Goal: Task Accomplishment & Management: Complete application form

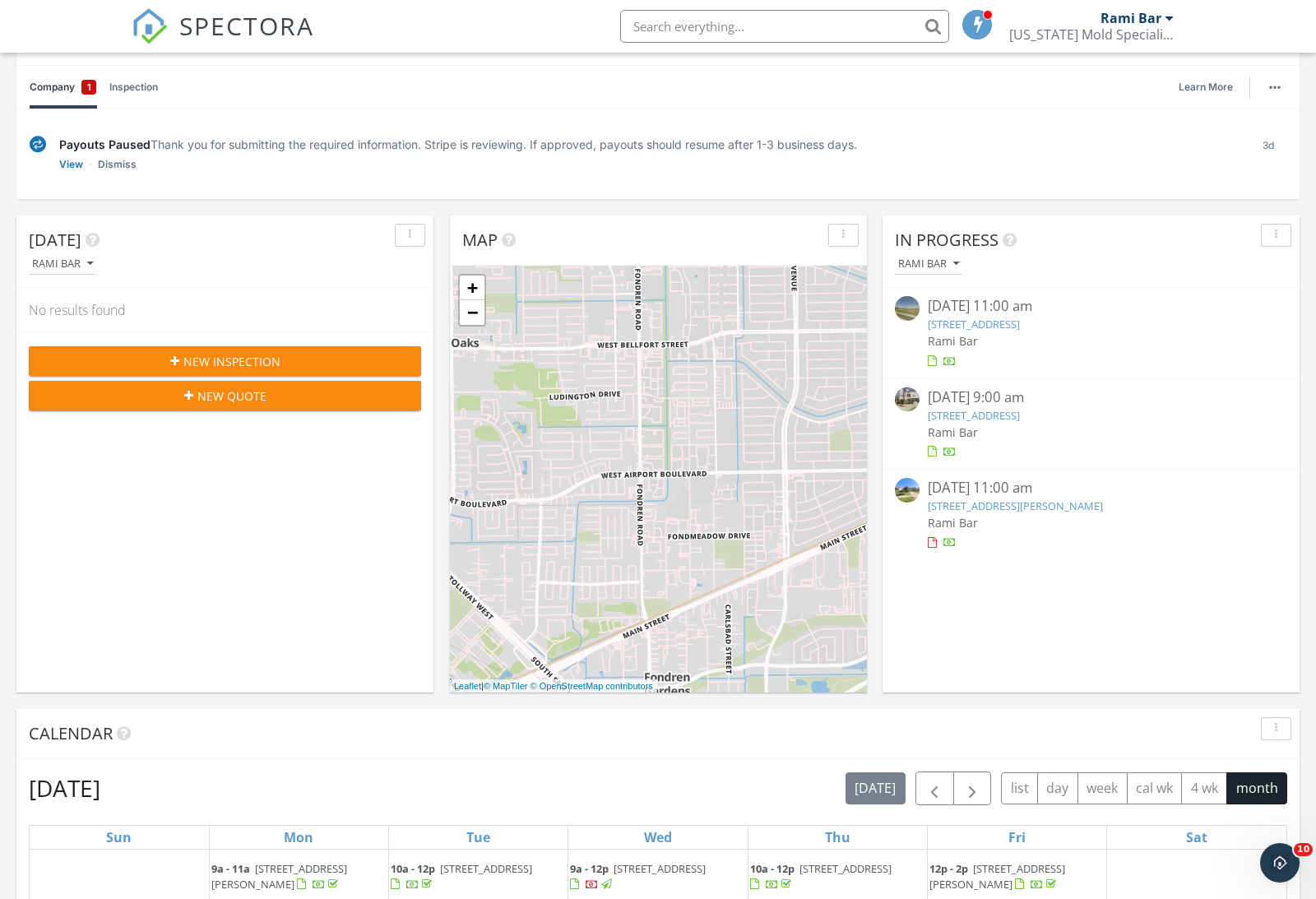
scroll to position [128, 0]
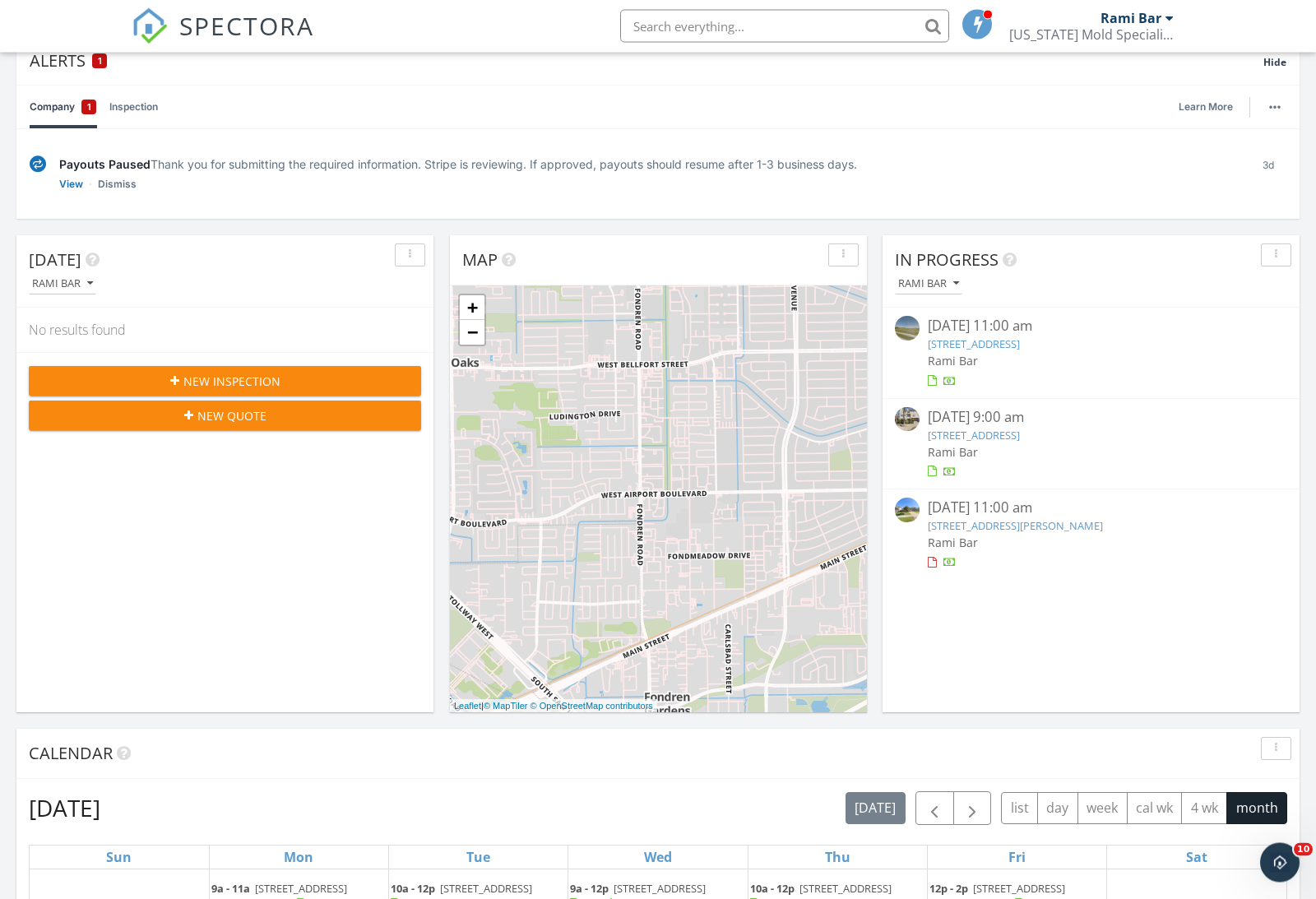
click at [390, 380] on div "New Inspection" at bounding box center [225, 382] width 366 height 17
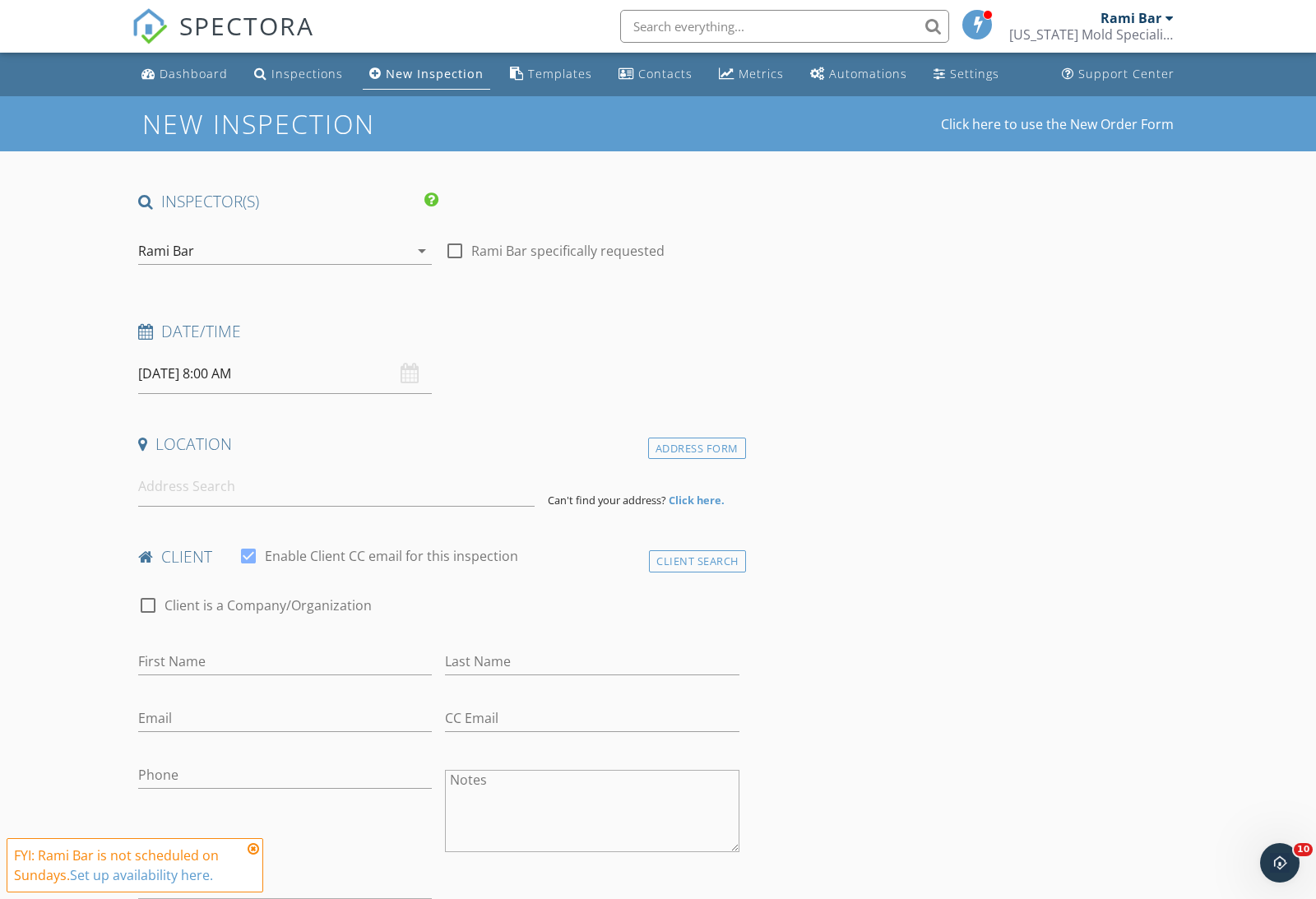
click at [279, 376] on input "[DATE] 8:00 AM" at bounding box center [285, 374] width 294 height 40
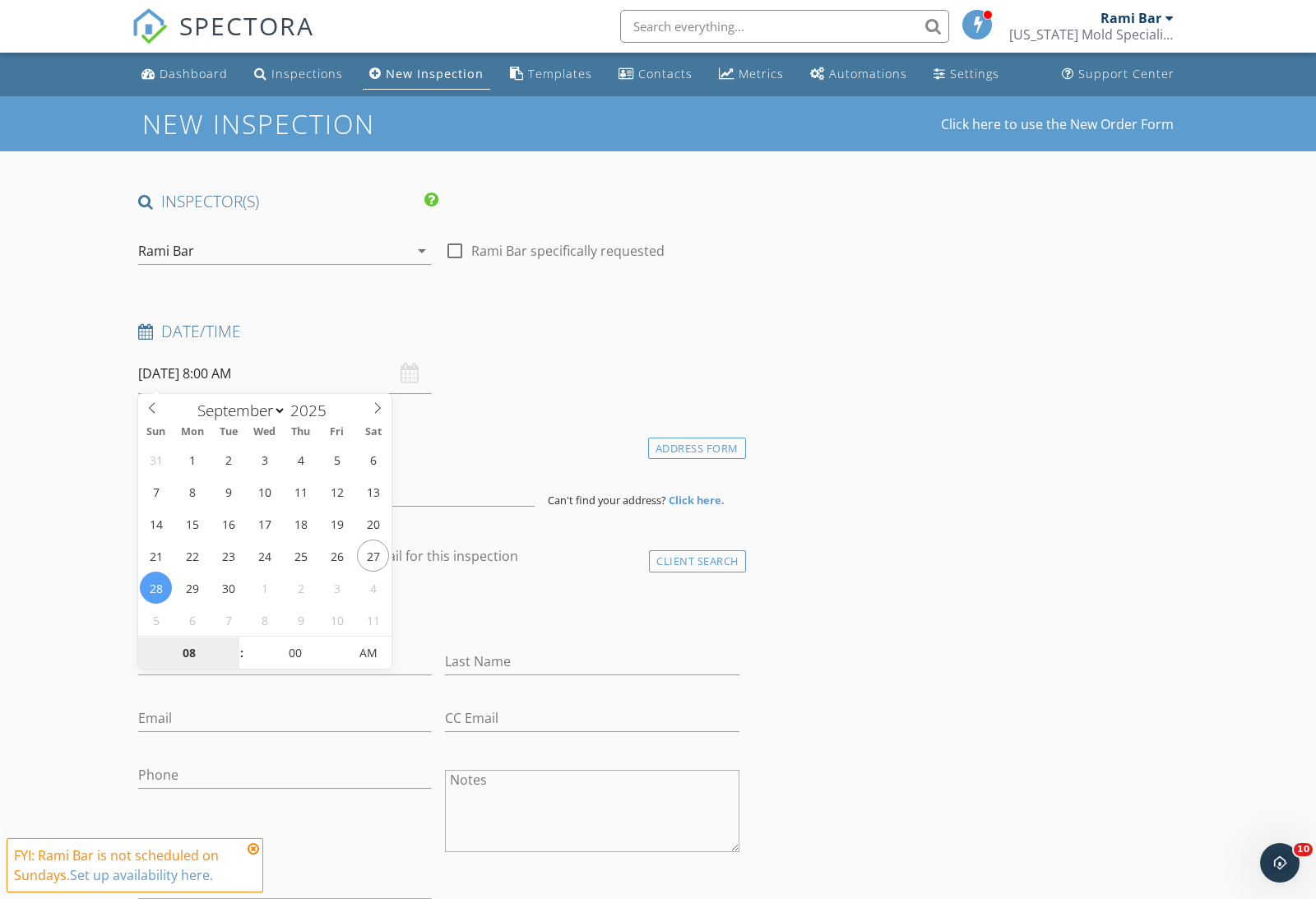
type input "[DATE] 8:00 AM"
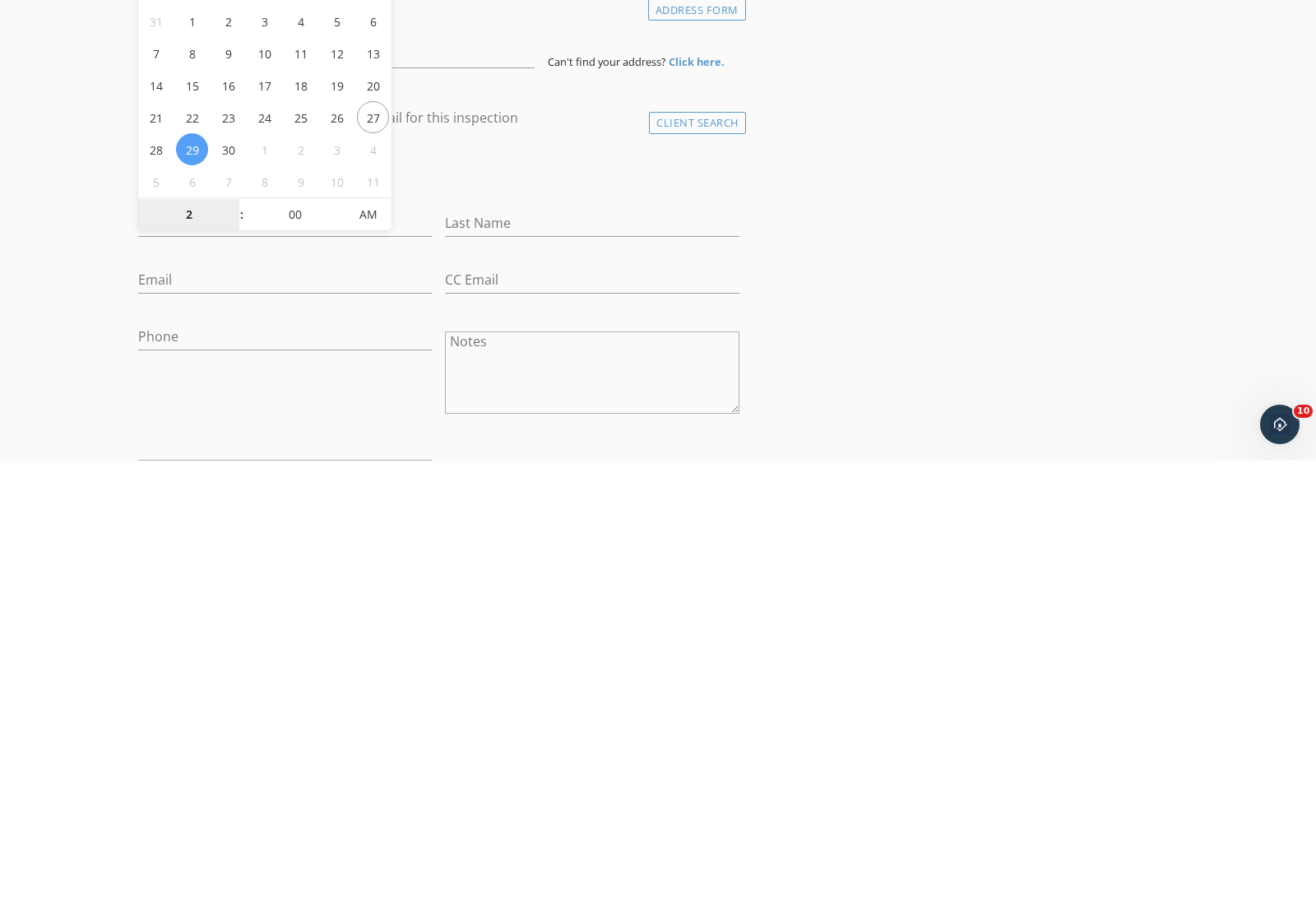
type input "02"
type input "[DATE] 2:00 PM"
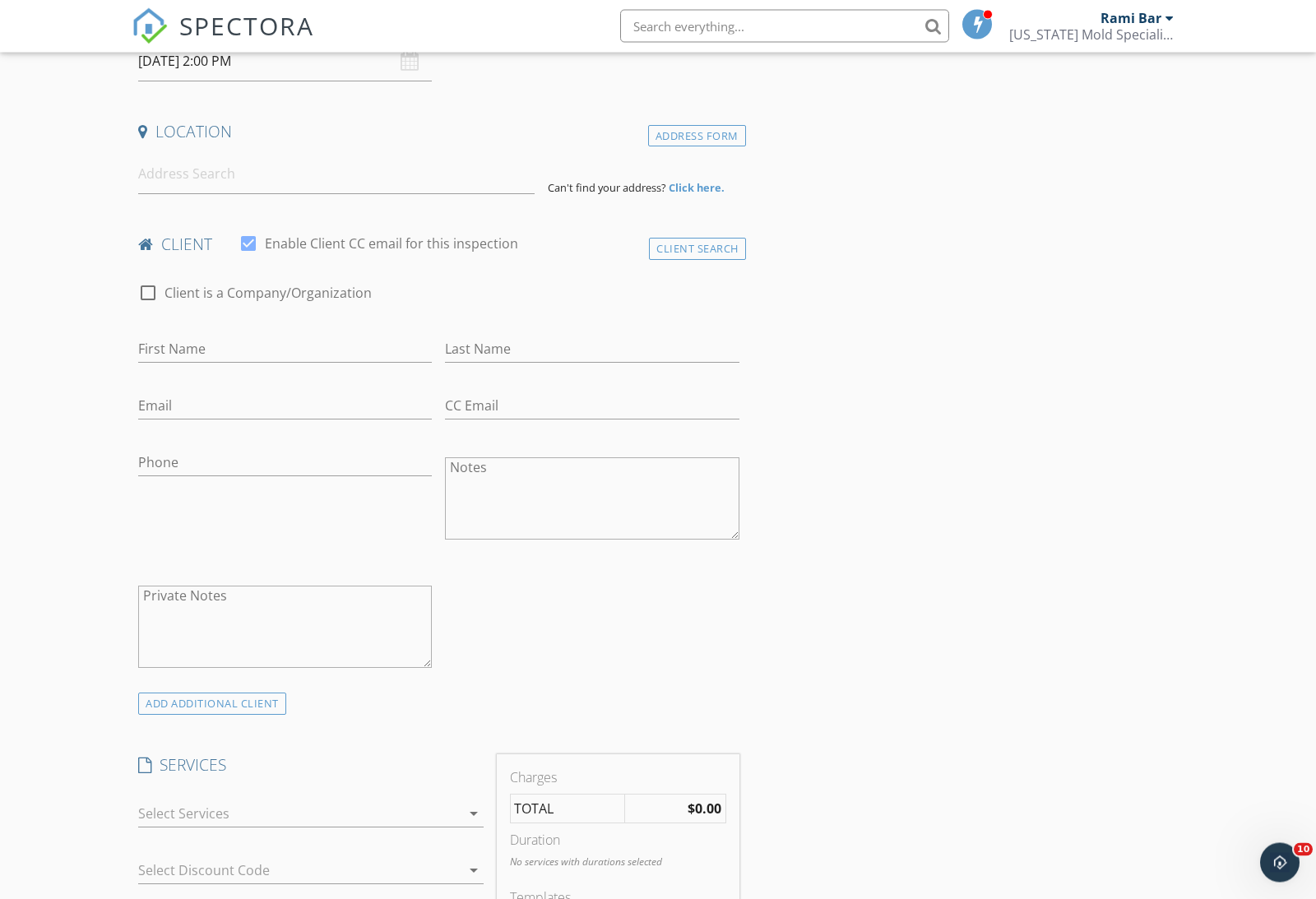
scroll to position [312, 0]
click at [207, 183] on input at bounding box center [336, 174] width 396 height 40
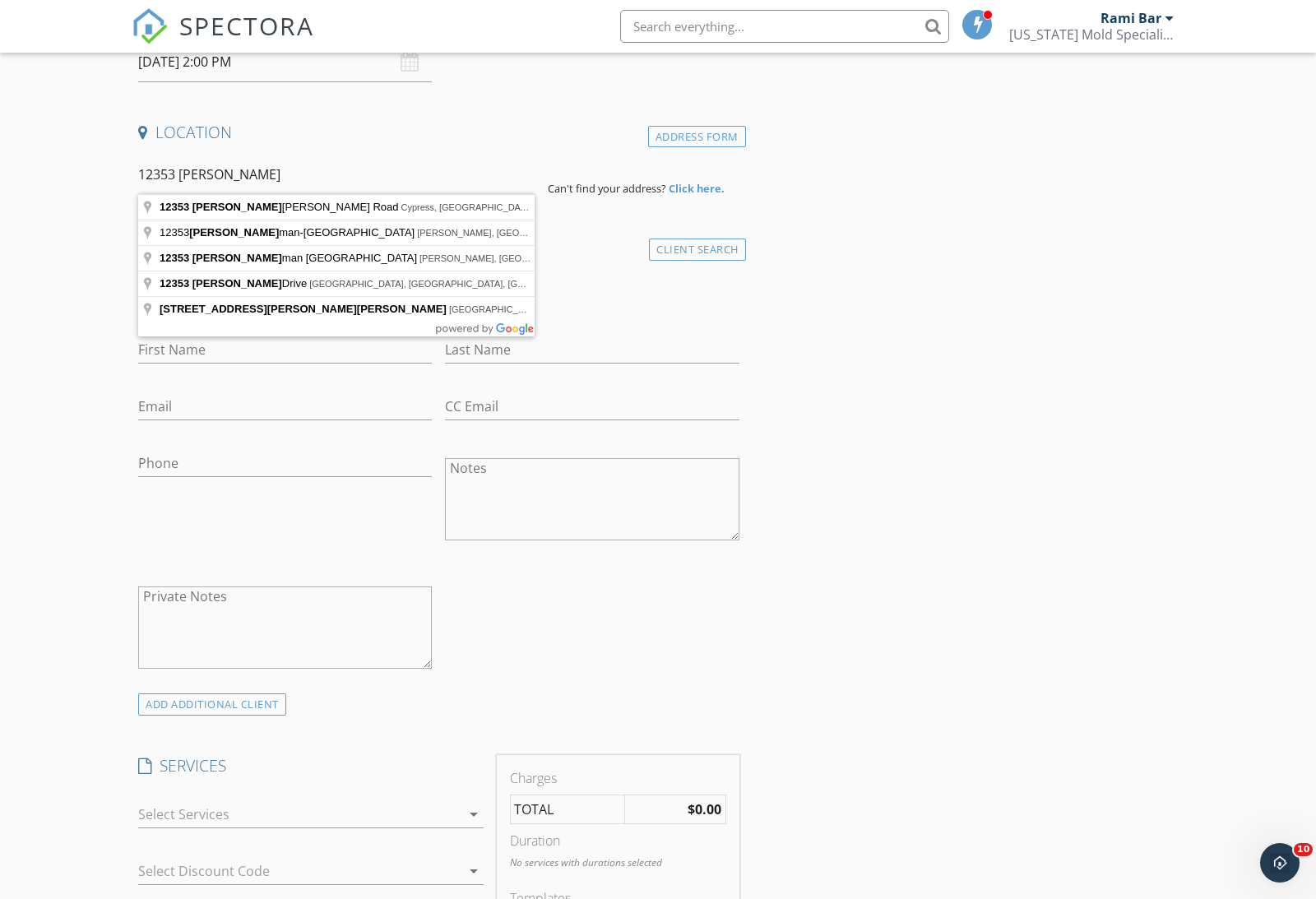
type input "[STREET_ADDRESS]"
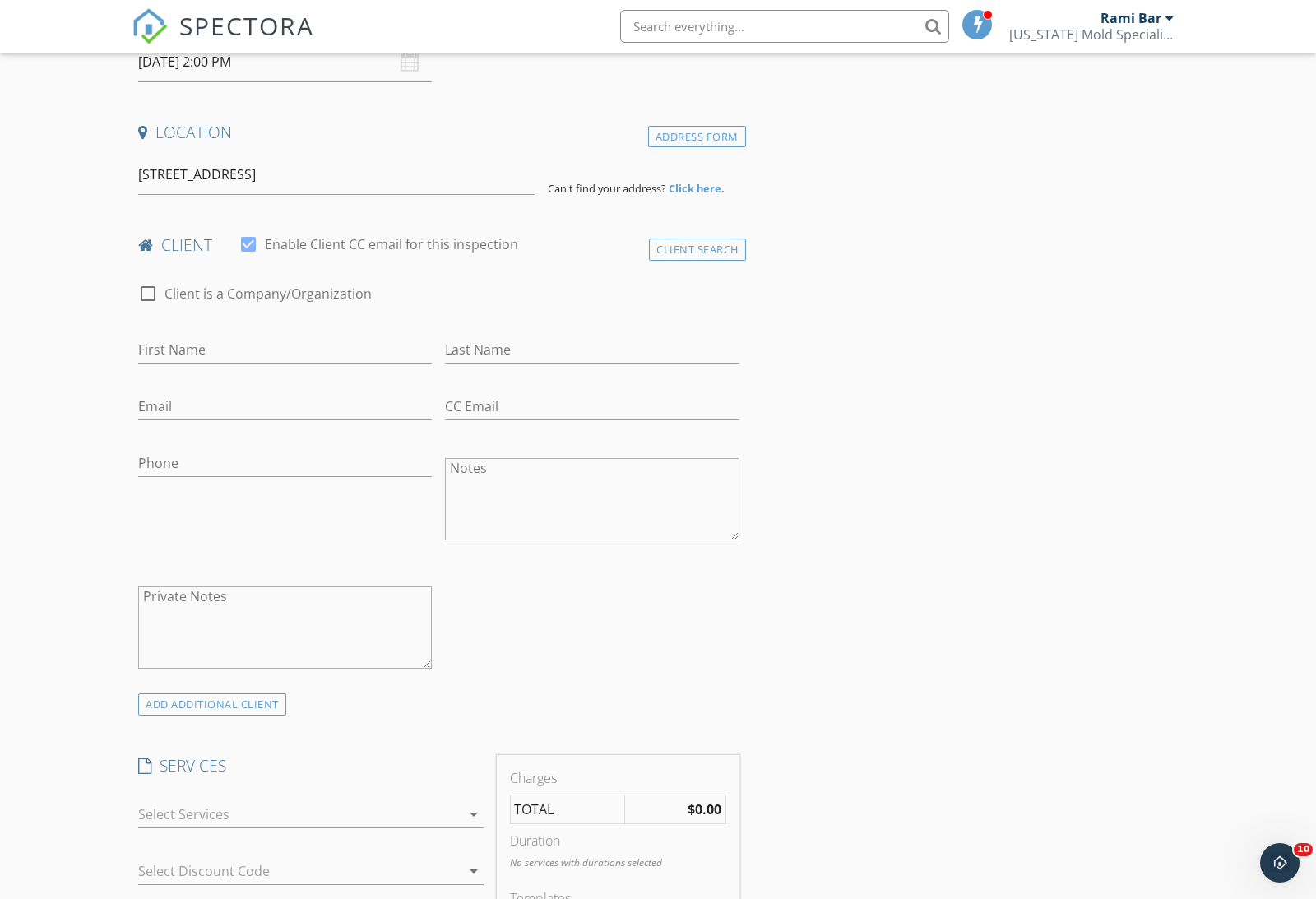
scroll to position [313, 0]
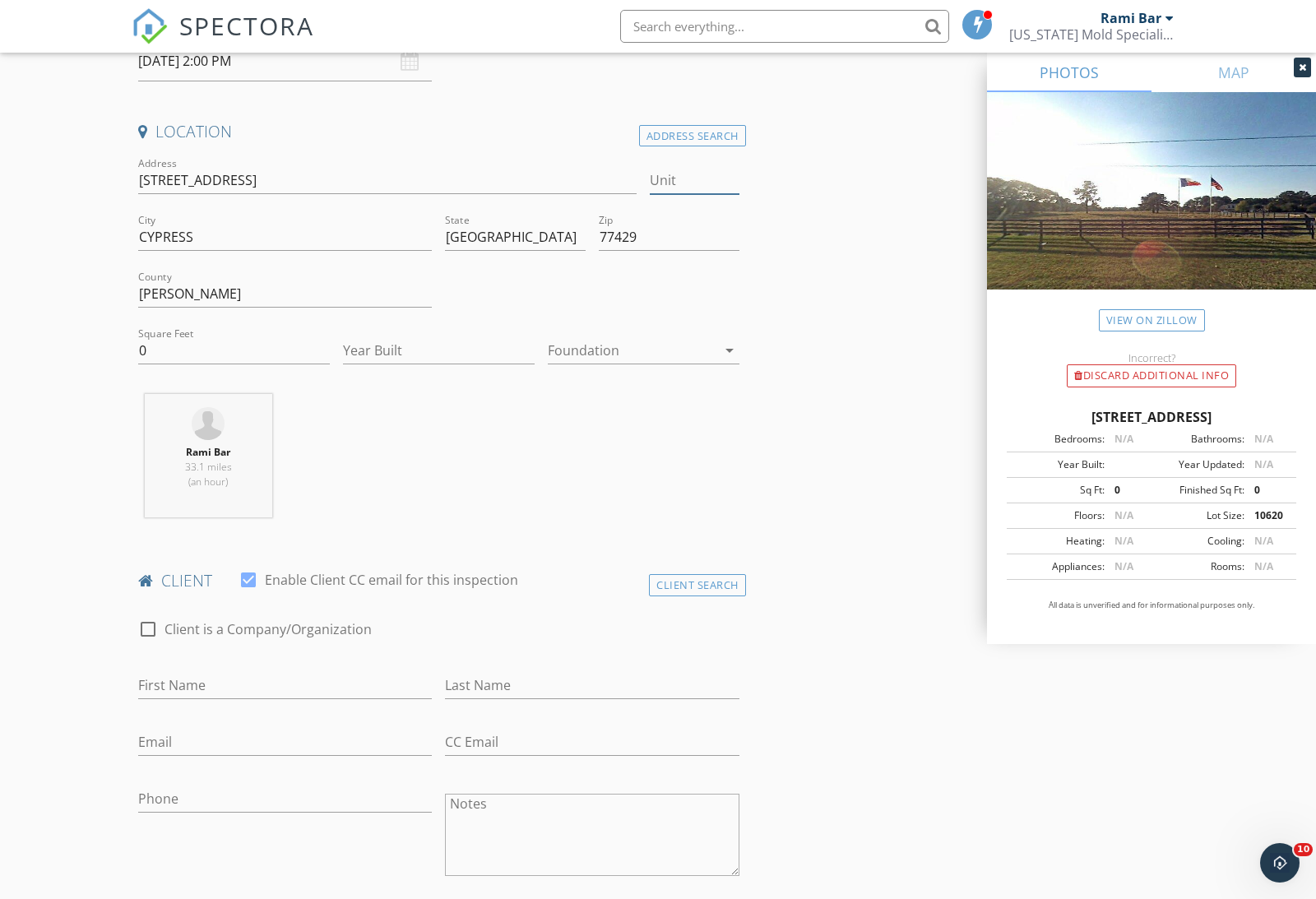
click at [676, 167] on input "Unit" at bounding box center [694, 180] width 89 height 28
type input "10106"
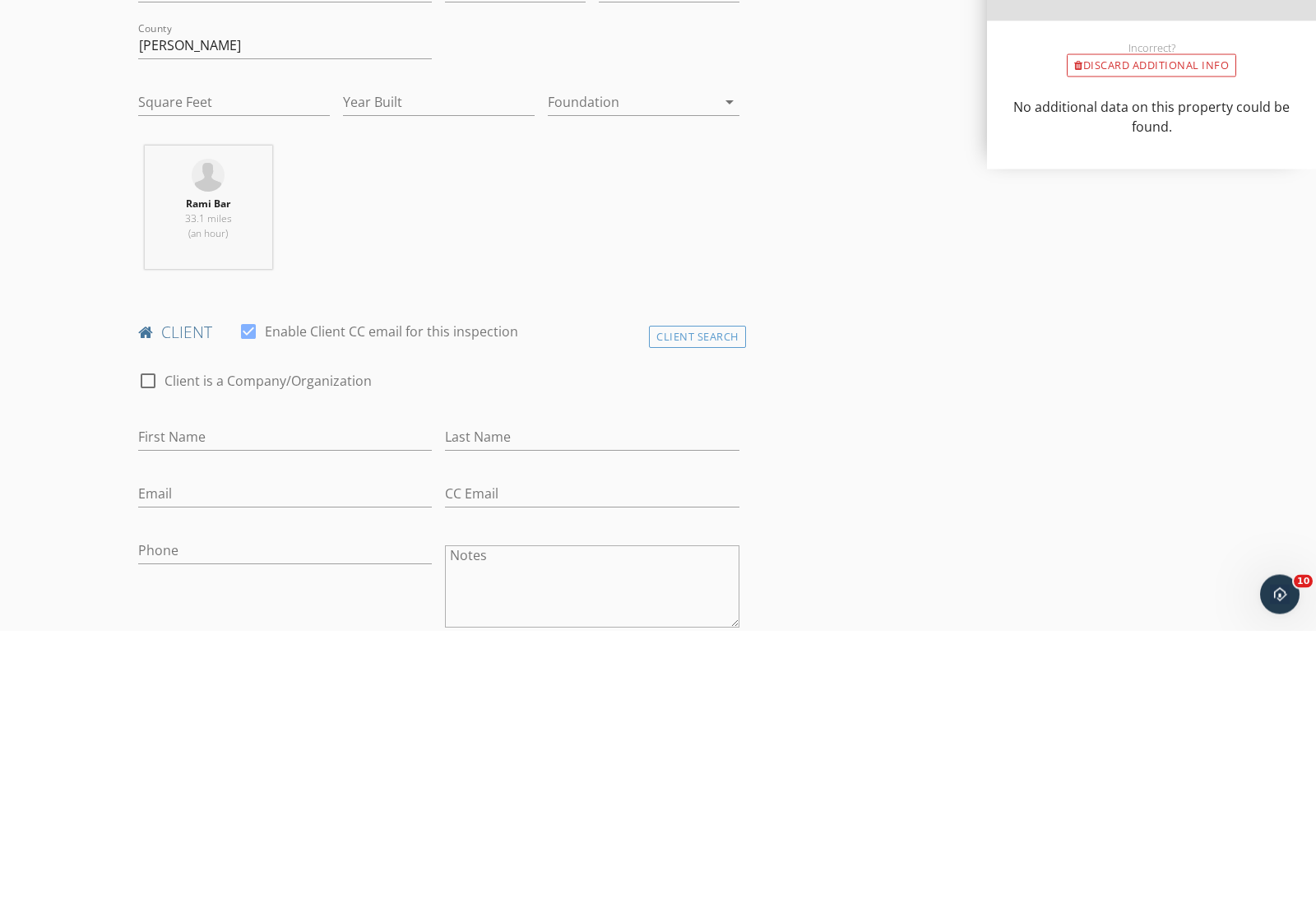
type input "0"
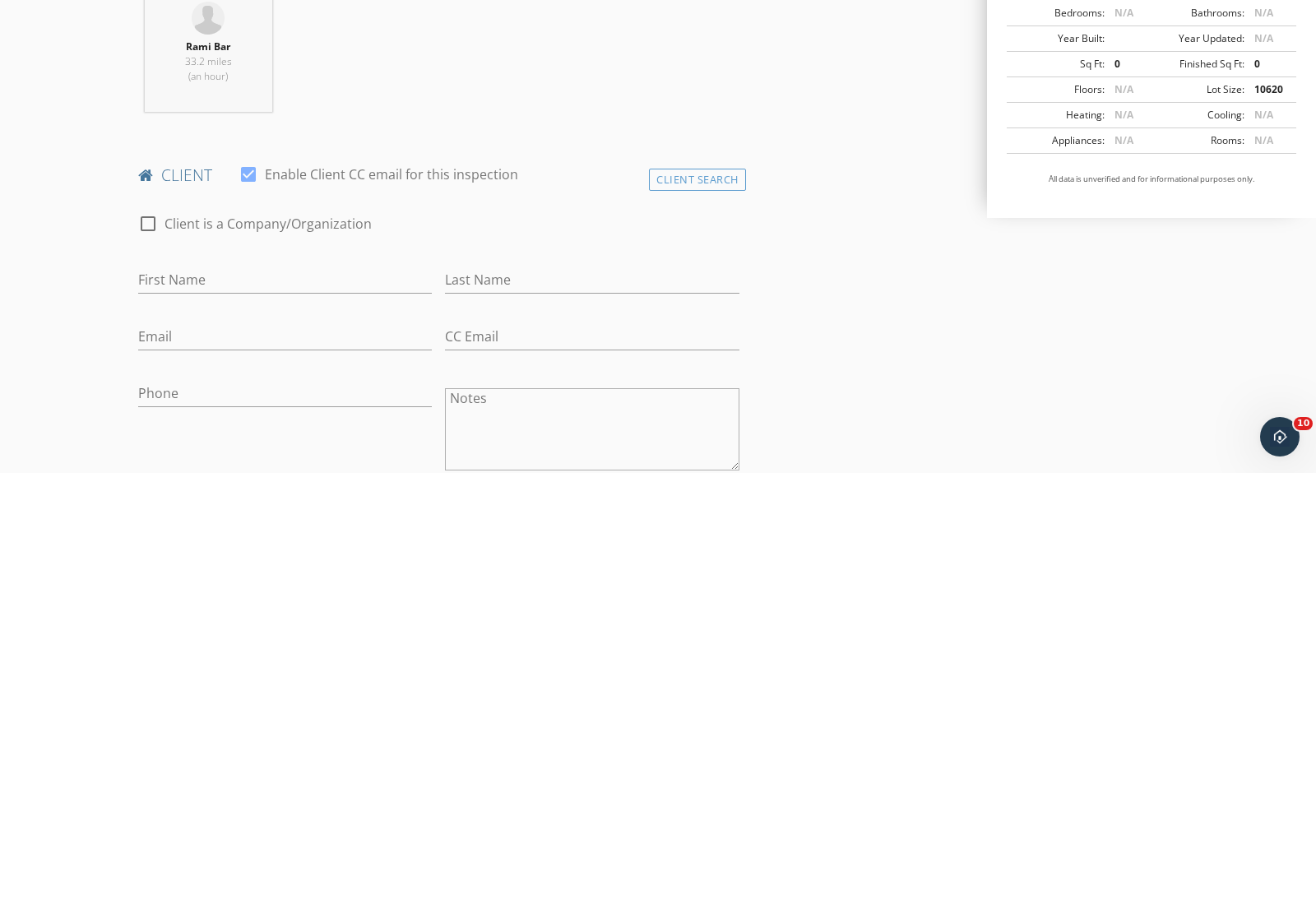
type input "10106"
click at [242, 693] on input "First Name" at bounding box center [285, 706] width 294 height 28
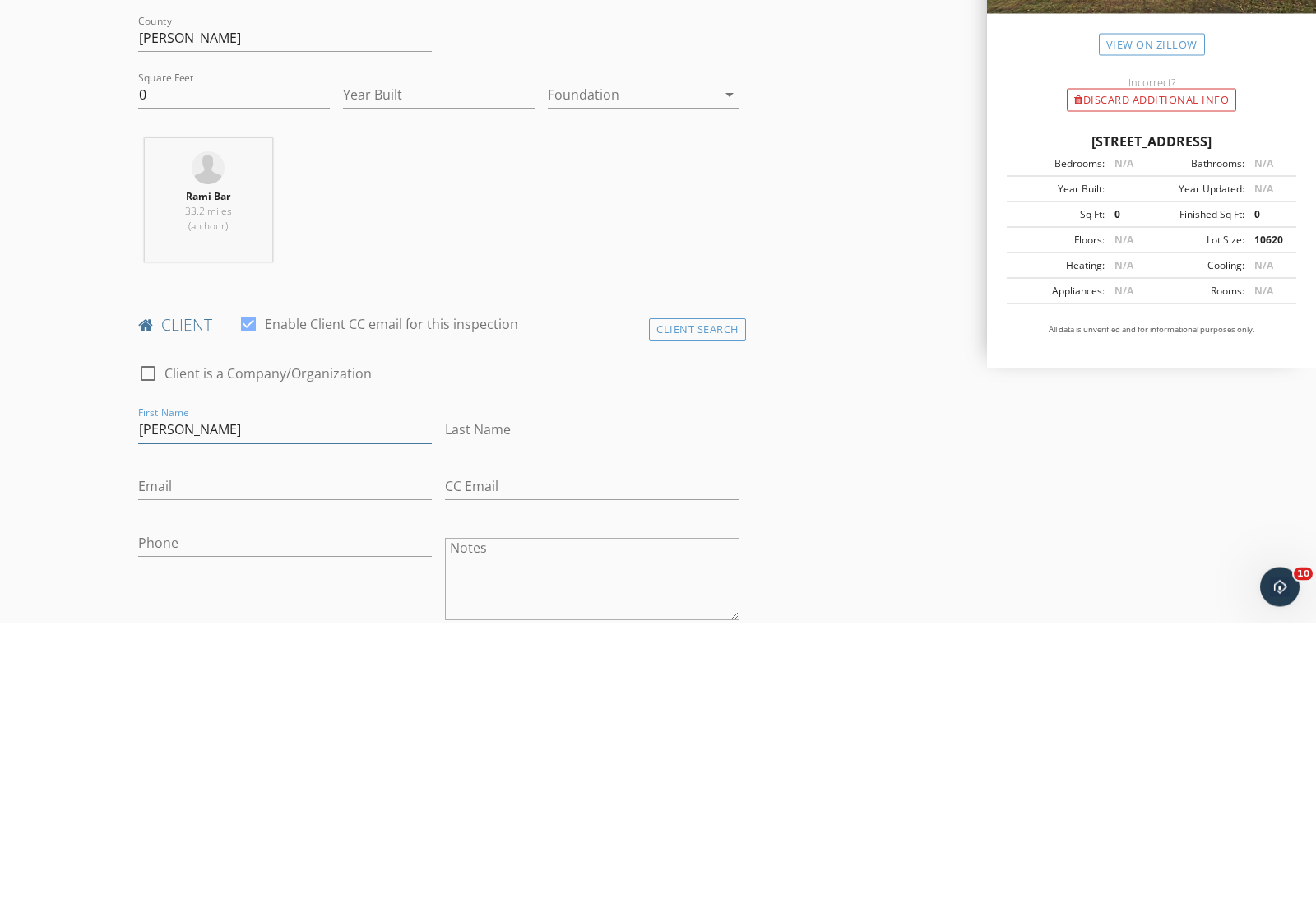
type input "[PERSON_NAME]"
click at [735, 693] on input "Last Name" at bounding box center [592, 706] width 294 height 28
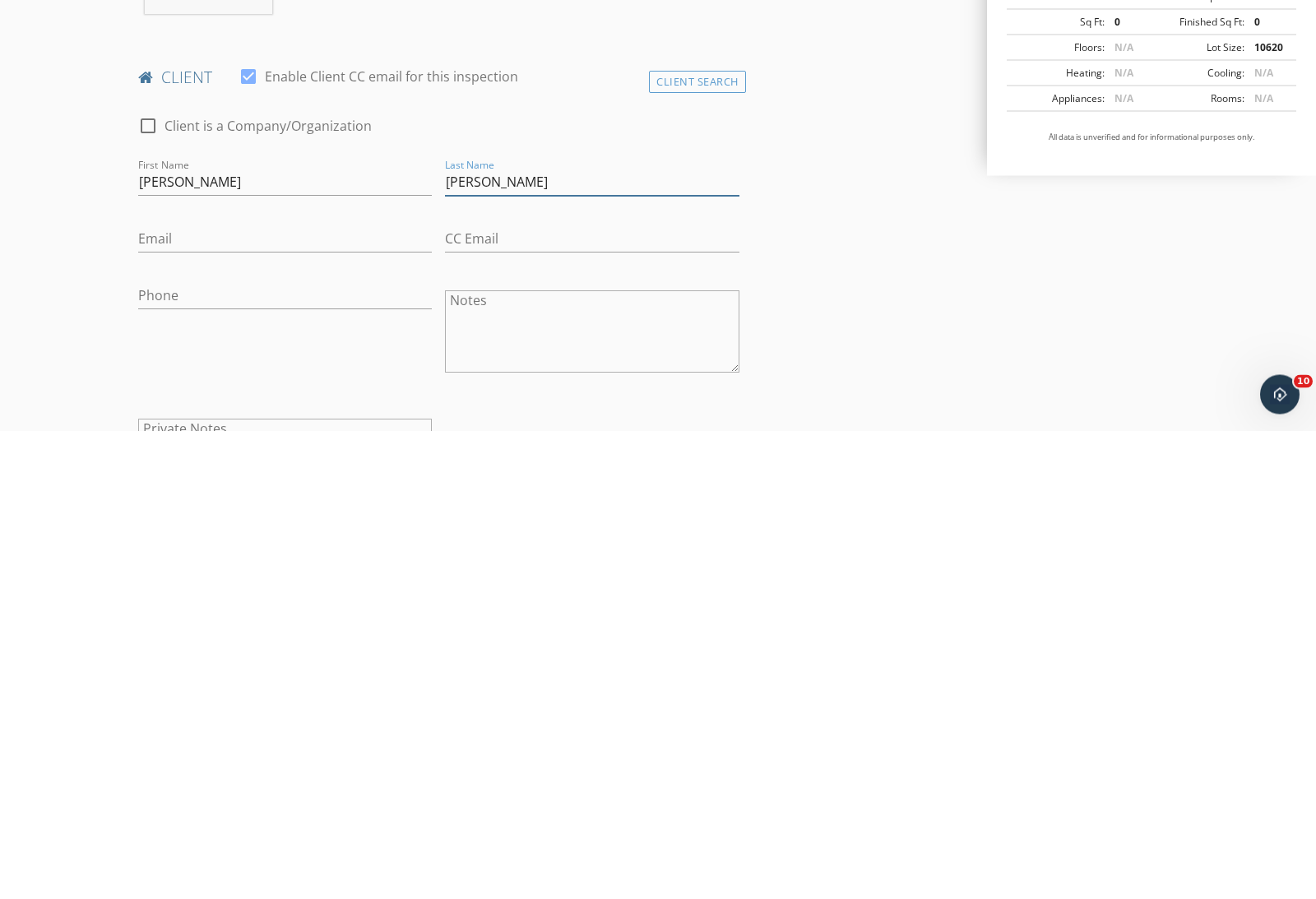
scroll to position [358, 0]
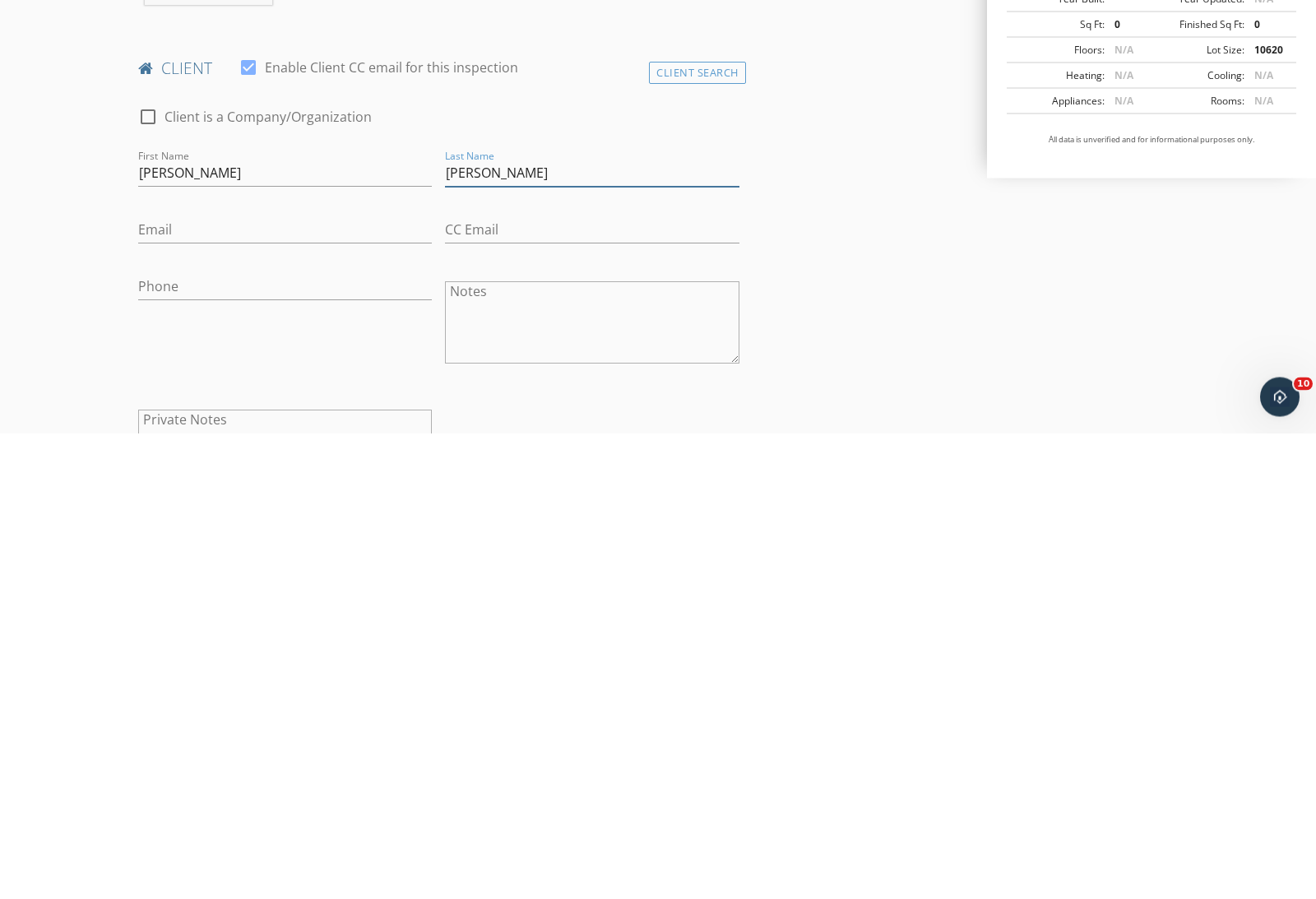
type input "[PERSON_NAME]"
click at [186, 682] on input "Email" at bounding box center [285, 696] width 294 height 28
type input "[EMAIL_ADDRESS][DOMAIN_NAME]"
click at [189, 739] on input "Phone" at bounding box center [285, 753] width 294 height 28
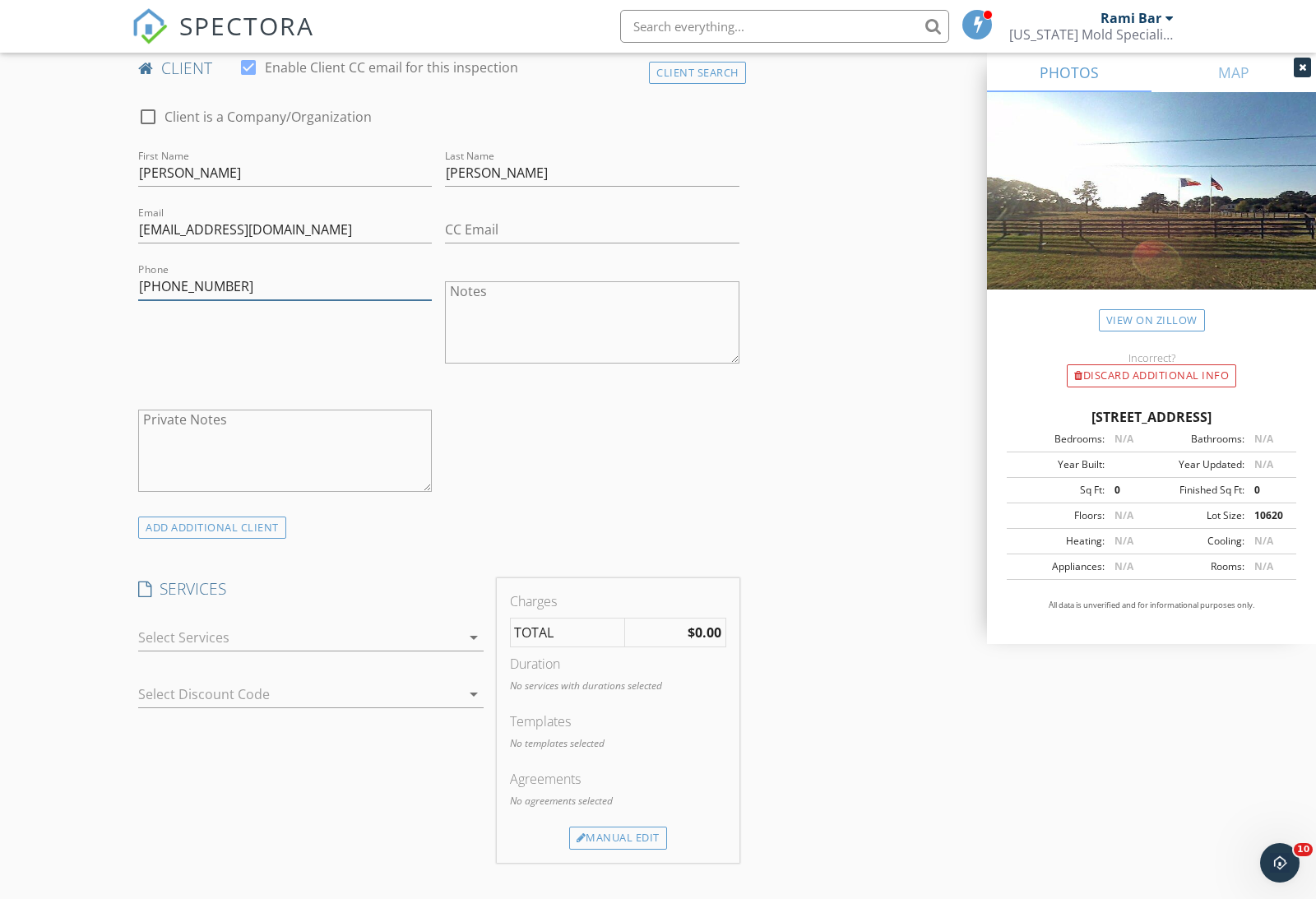
type input "[PHONE_NUMBER]"
click at [317, 611] on div "check_box_outline_blank Mold Sample Add On Additional samples check_box_outline…" at bounding box center [310, 639] width 358 height 57
click at [291, 639] on div at bounding box center [299, 637] width 322 height 27
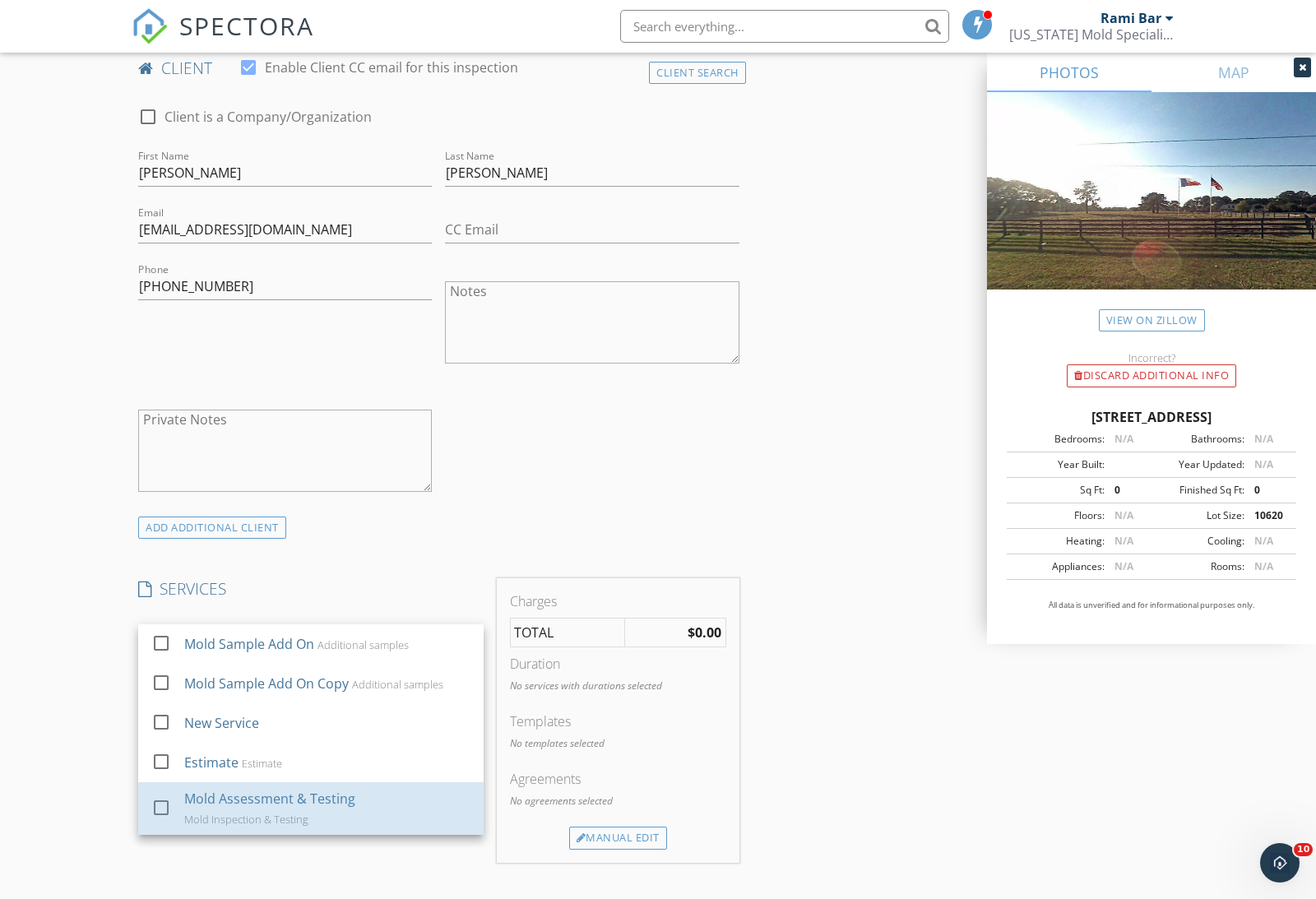
click at [301, 821] on div "Mold Inspection & Testing" at bounding box center [246, 819] width 125 height 13
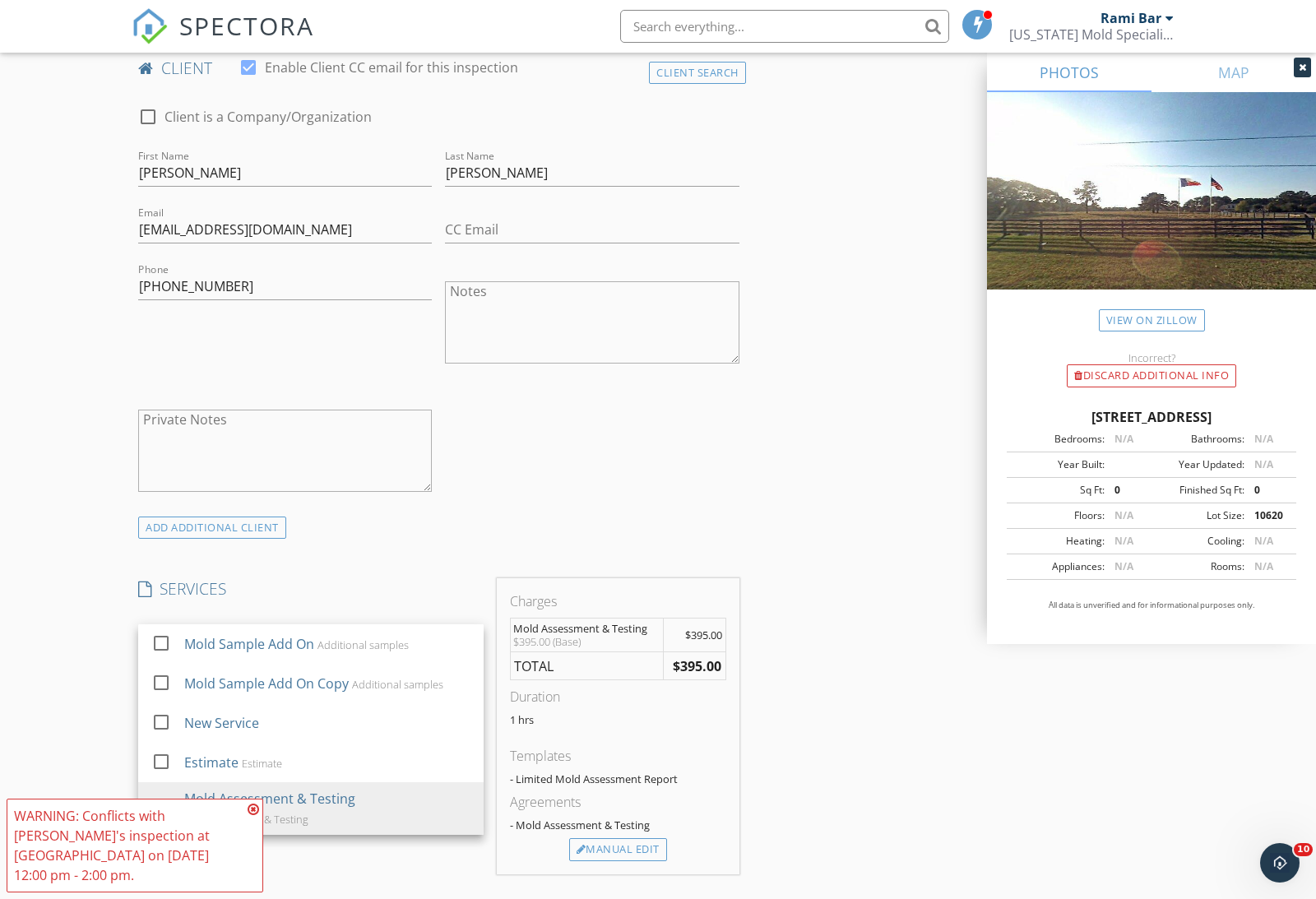
click at [832, 526] on div "INSPECTOR(S) check_box Rami Bar PRIMARY Rami Bar arrow_drop_down check_box_outl…" at bounding box center [658, 720] width 1053 height 2709
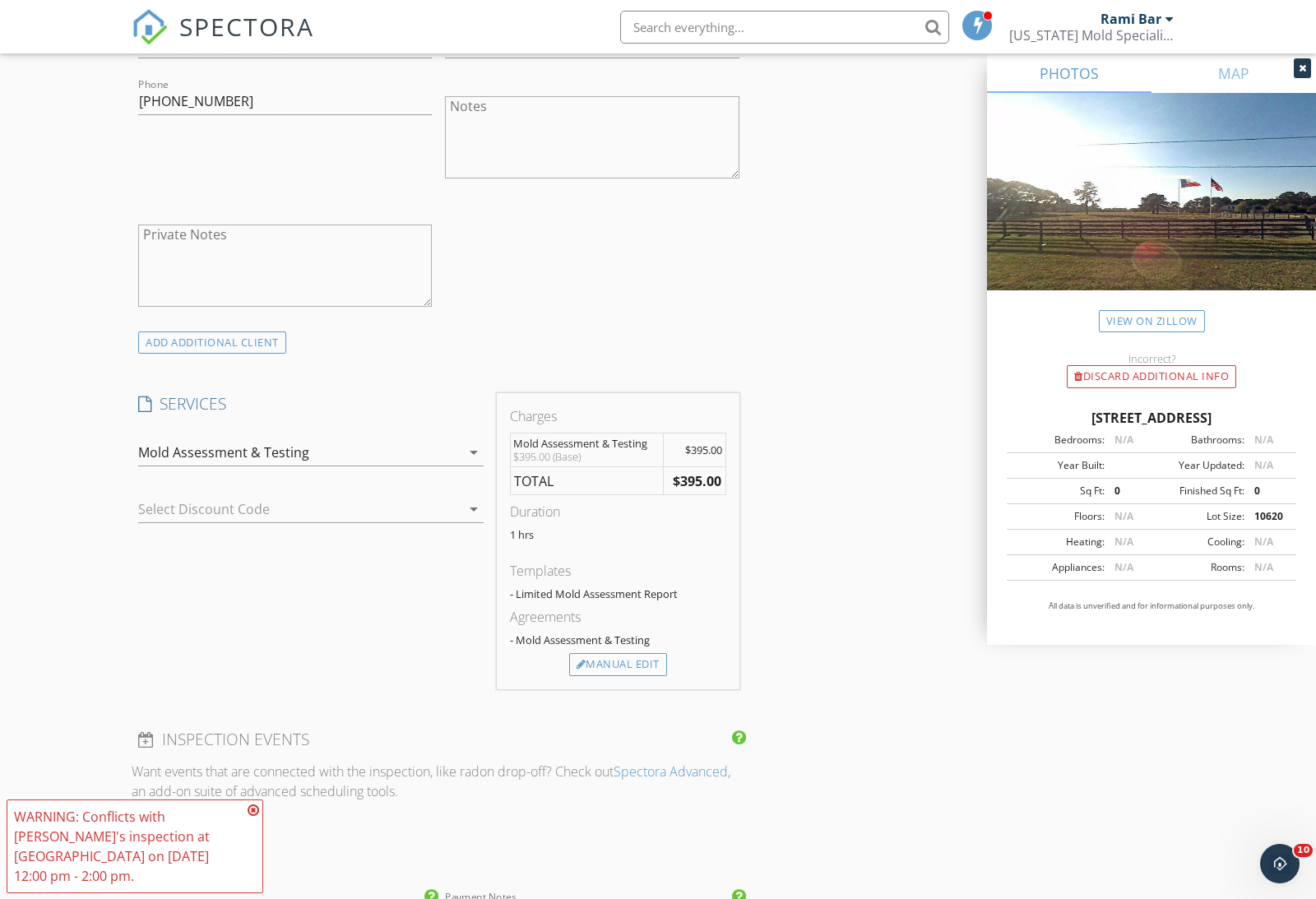
click at [651, 670] on div "Manual Edit" at bounding box center [618, 664] width 98 height 23
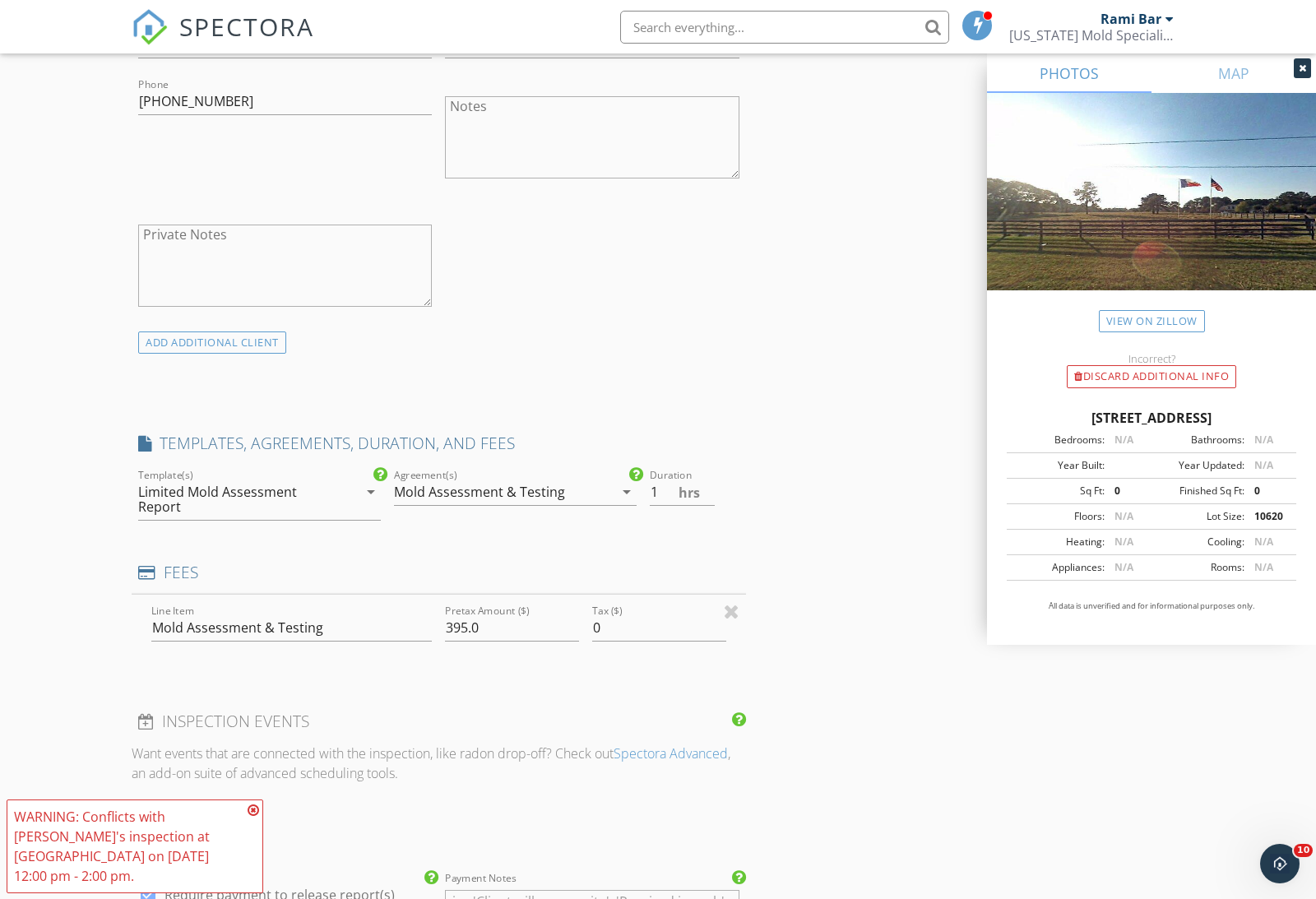
scroll to position [1010, 0]
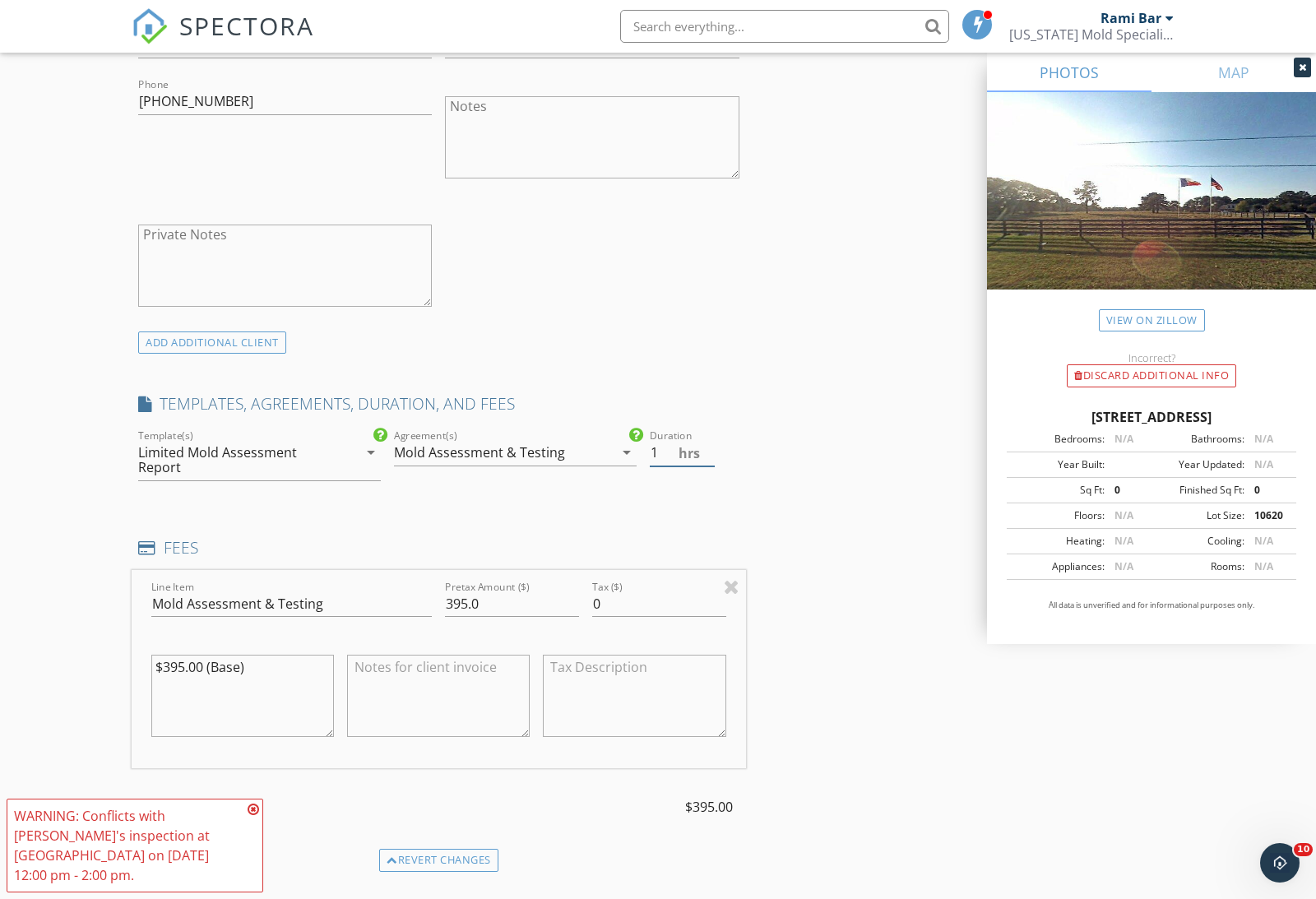
click at [713, 439] on input "1" at bounding box center [682, 453] width 64 height 28
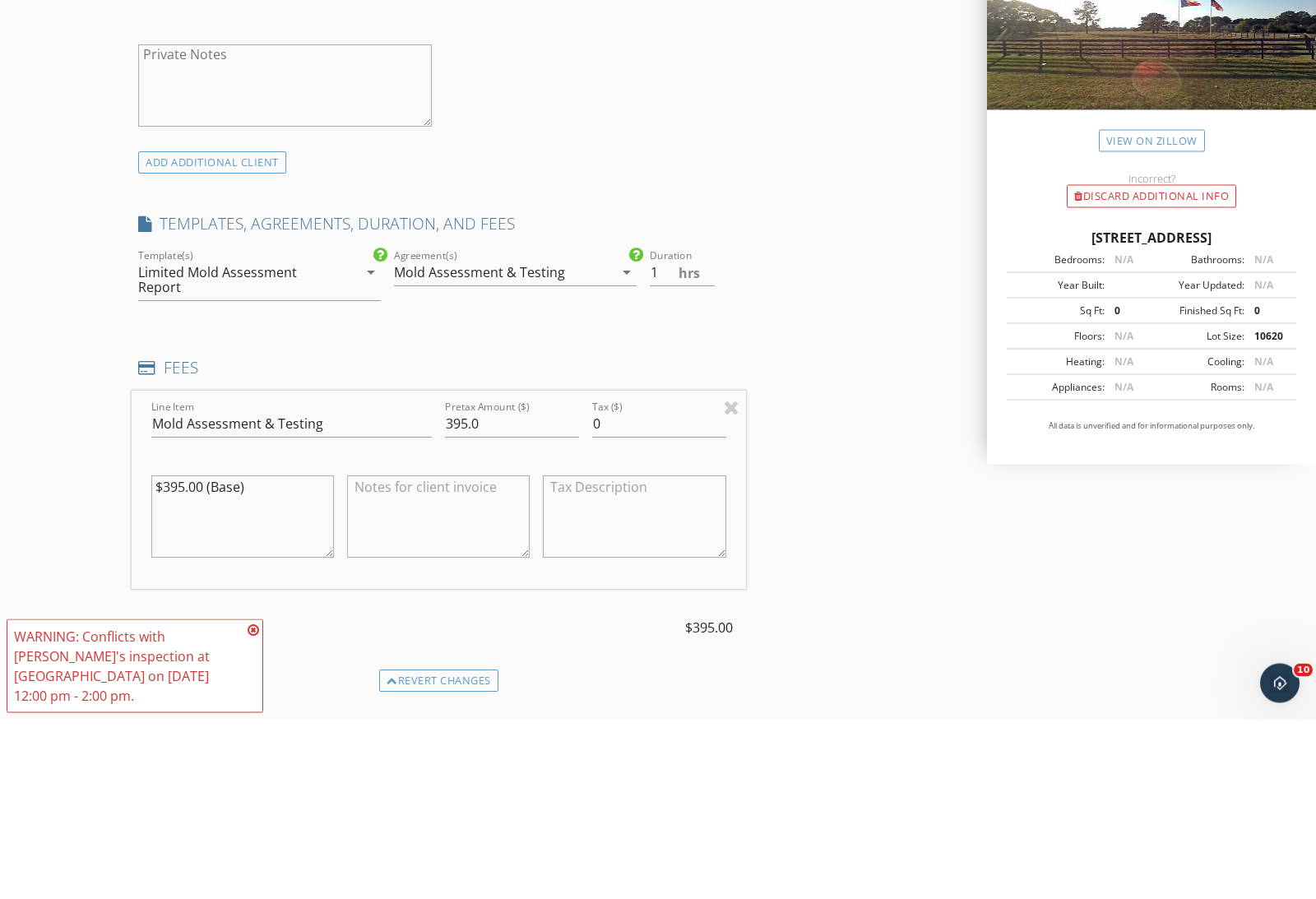
scroll to position [1190, 0]
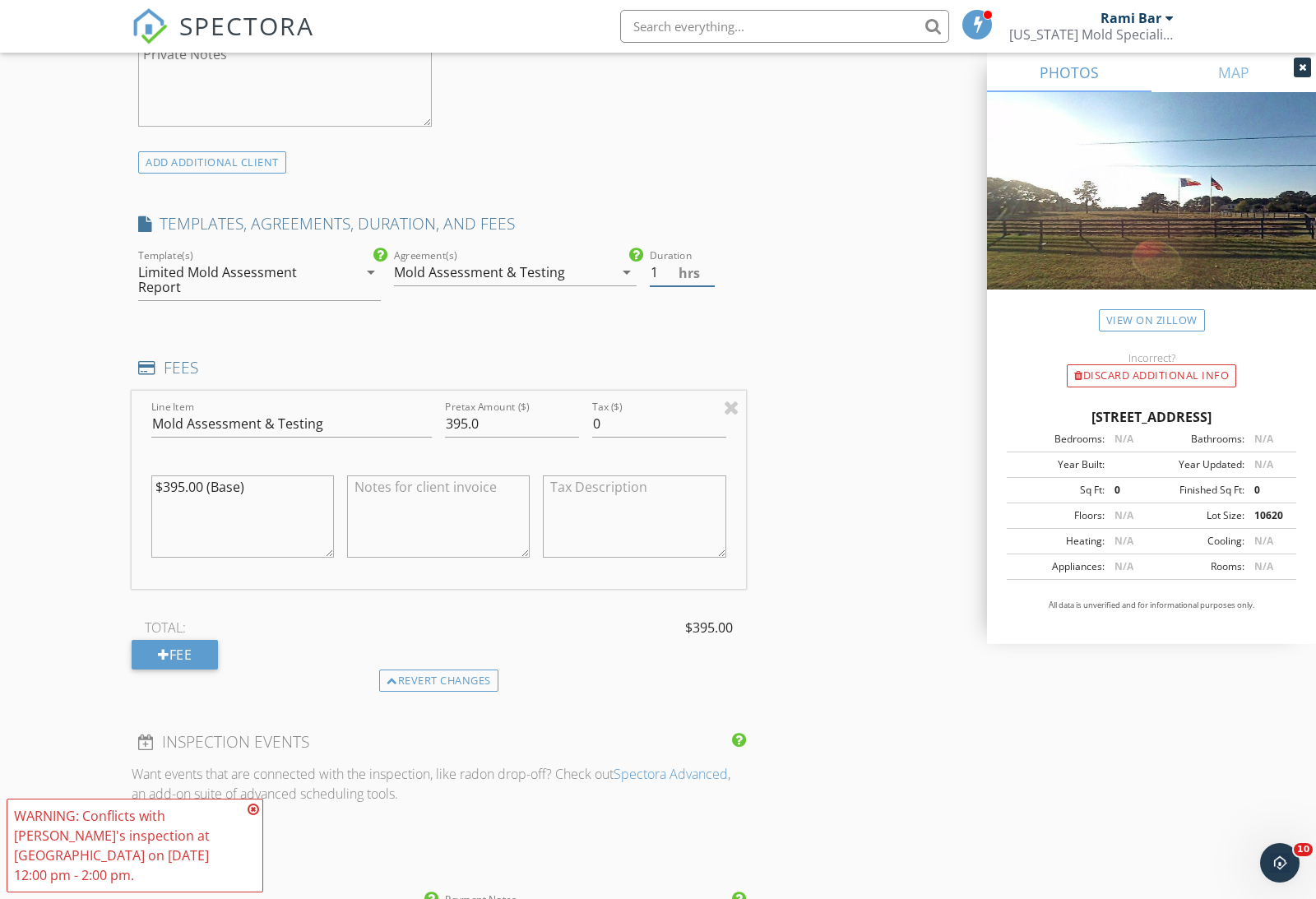
click at [691, 259] on input "1" at bounding box center [682, 272] width 64 height 28
click at [693, 280] on input "1" at bounding box center [682, 273] width 64 height 28
click at [700, 273] on input "1" at bounding box center [682, 273] width 64 height 28
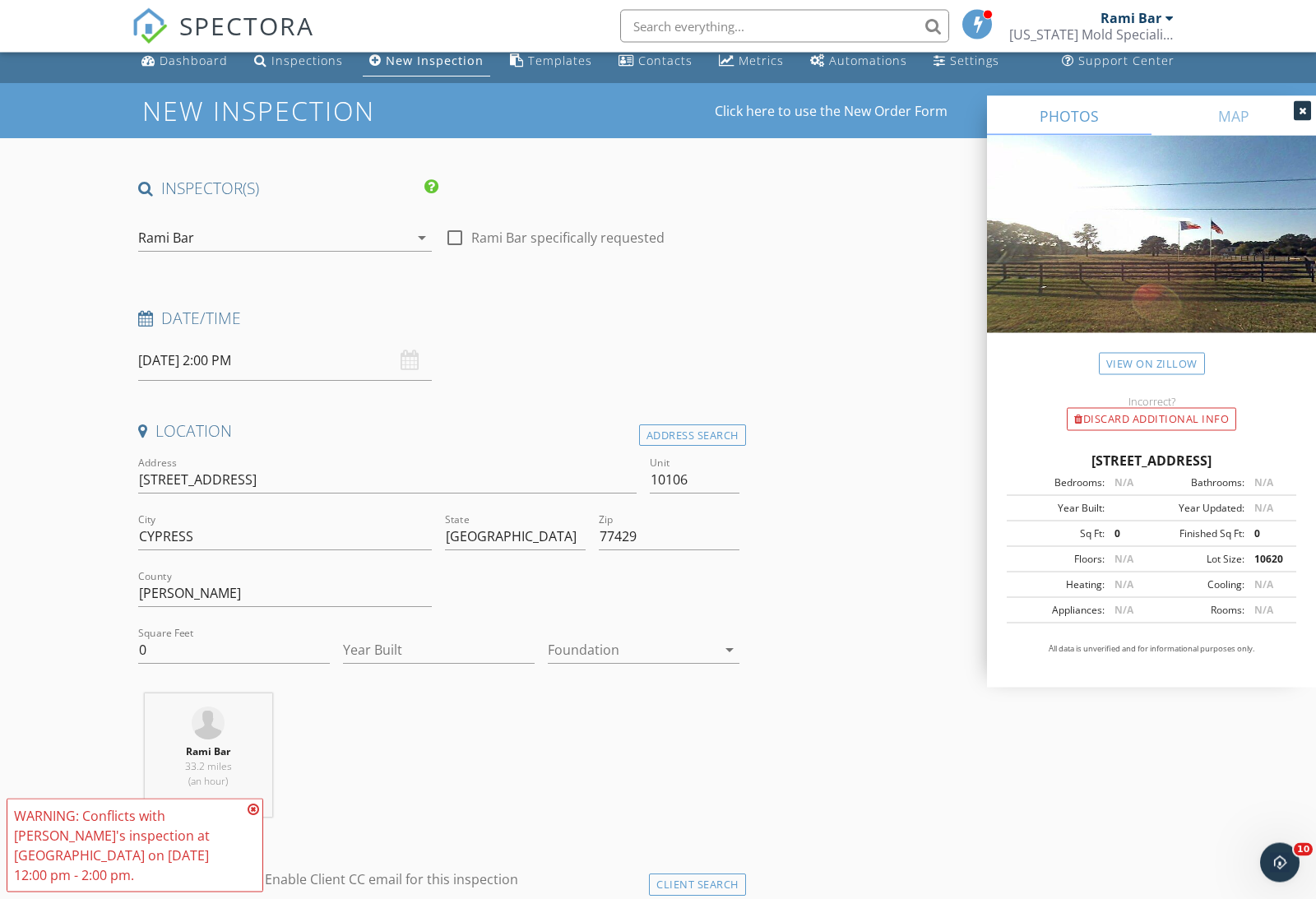
scroll to position [14, 0]
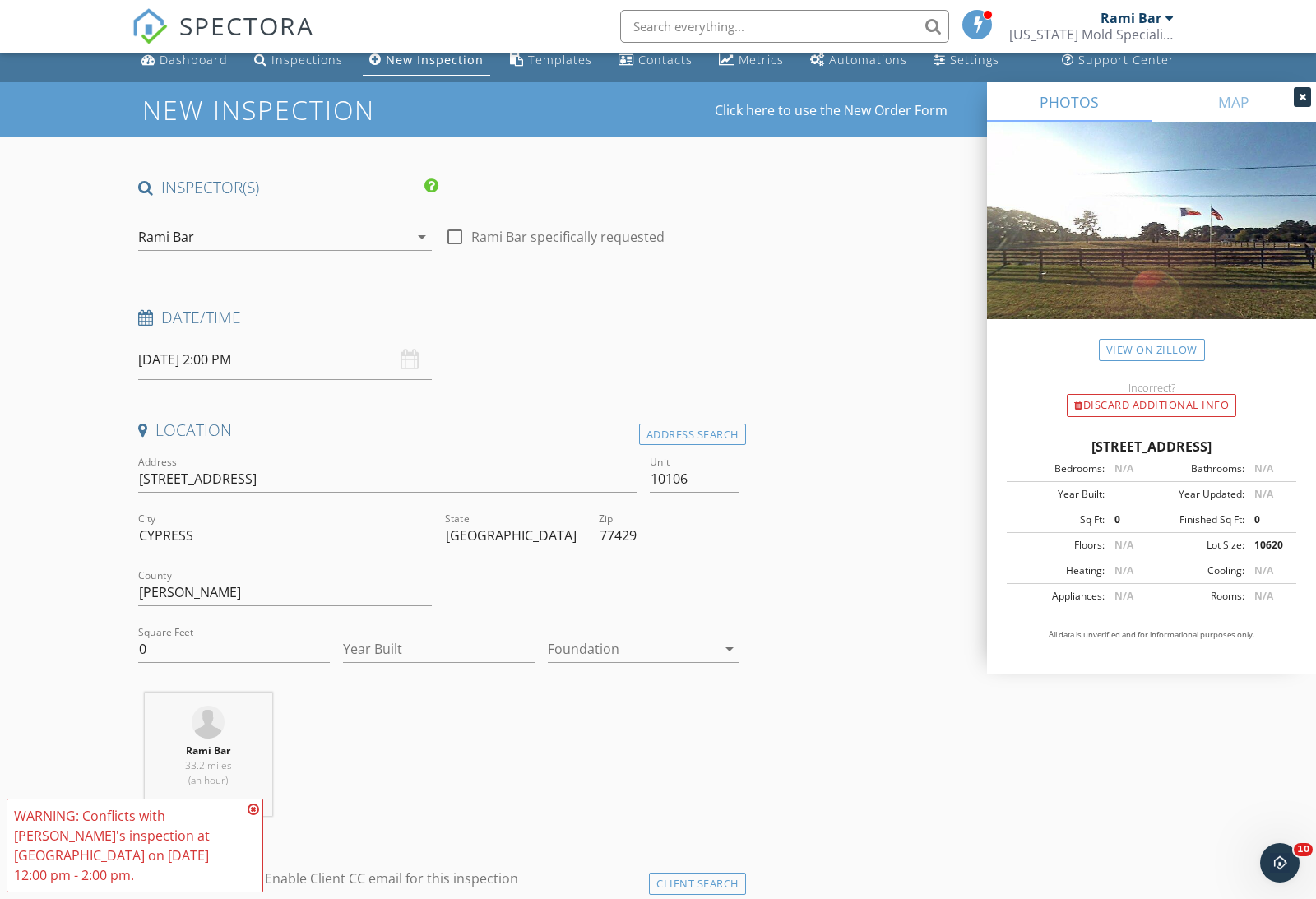
type input "2"
click at [210, 348] on input "[DATE] 2:00 PM" at bounding box center [285, 359] width 294 height 40
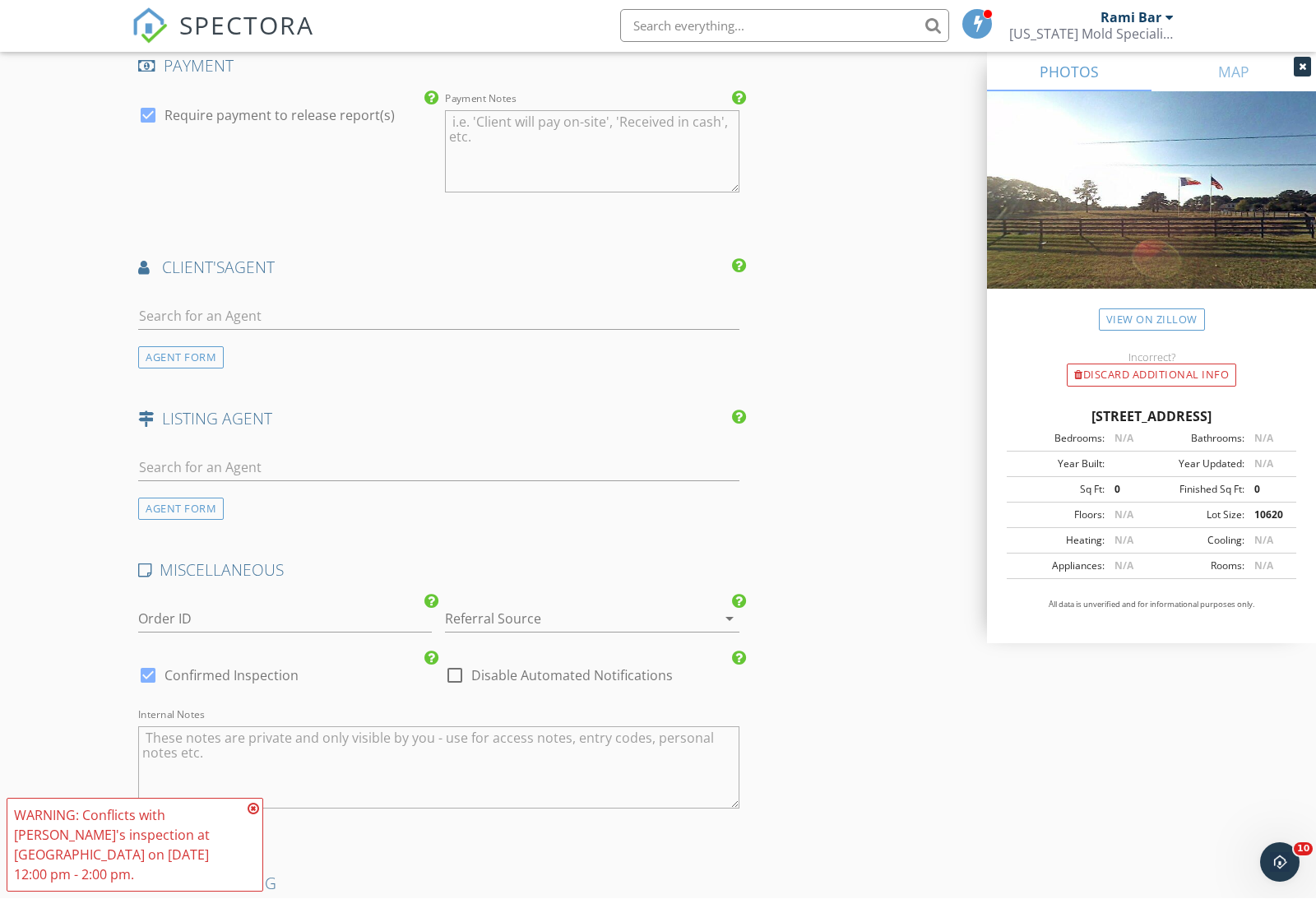
scroll to position [2162, 0]
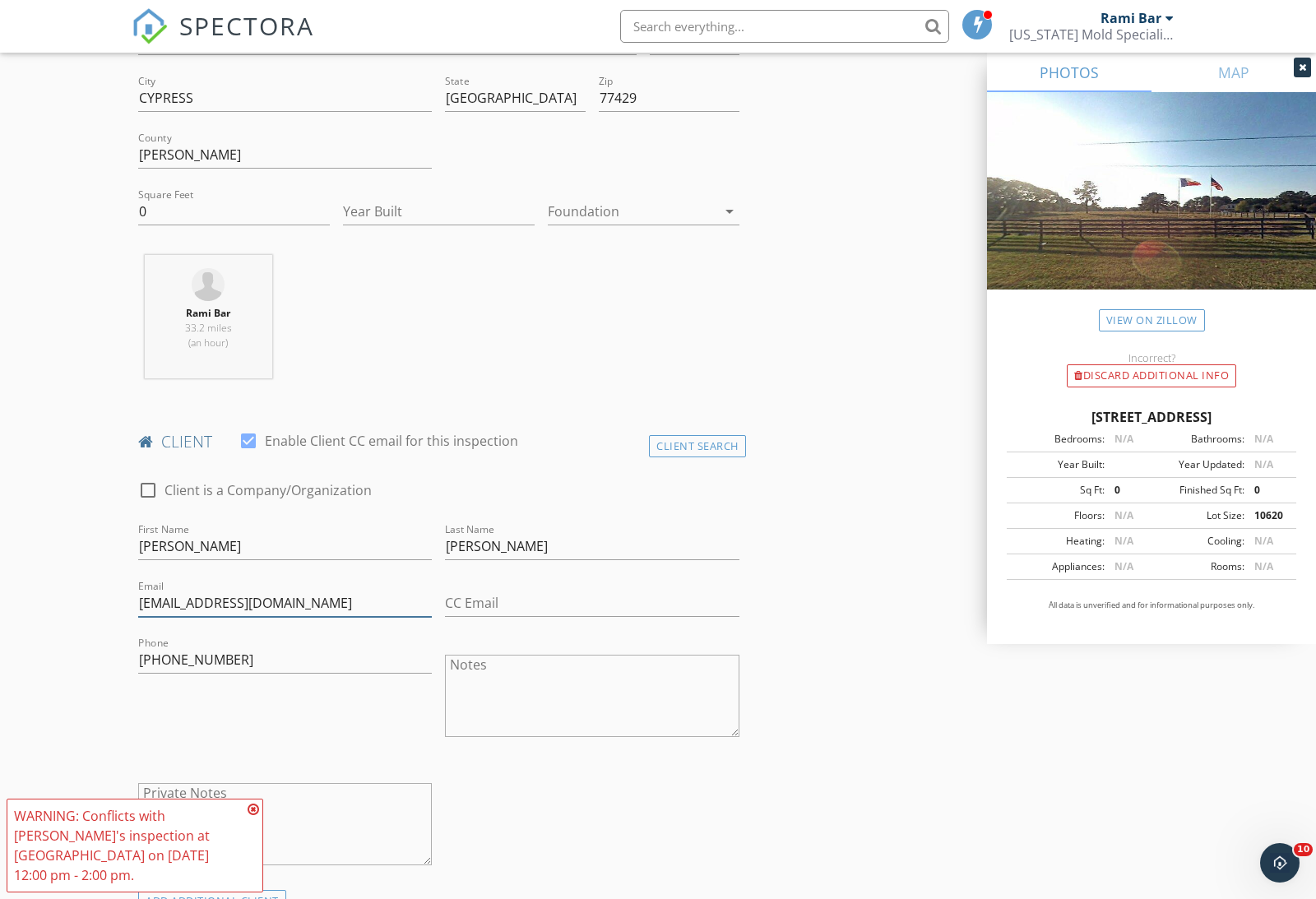
click at [233, 599] on input "[EMAIL_ADDRESS][DOMAIN_NAME]" at bounding box center [285, 603] width 294 height 28
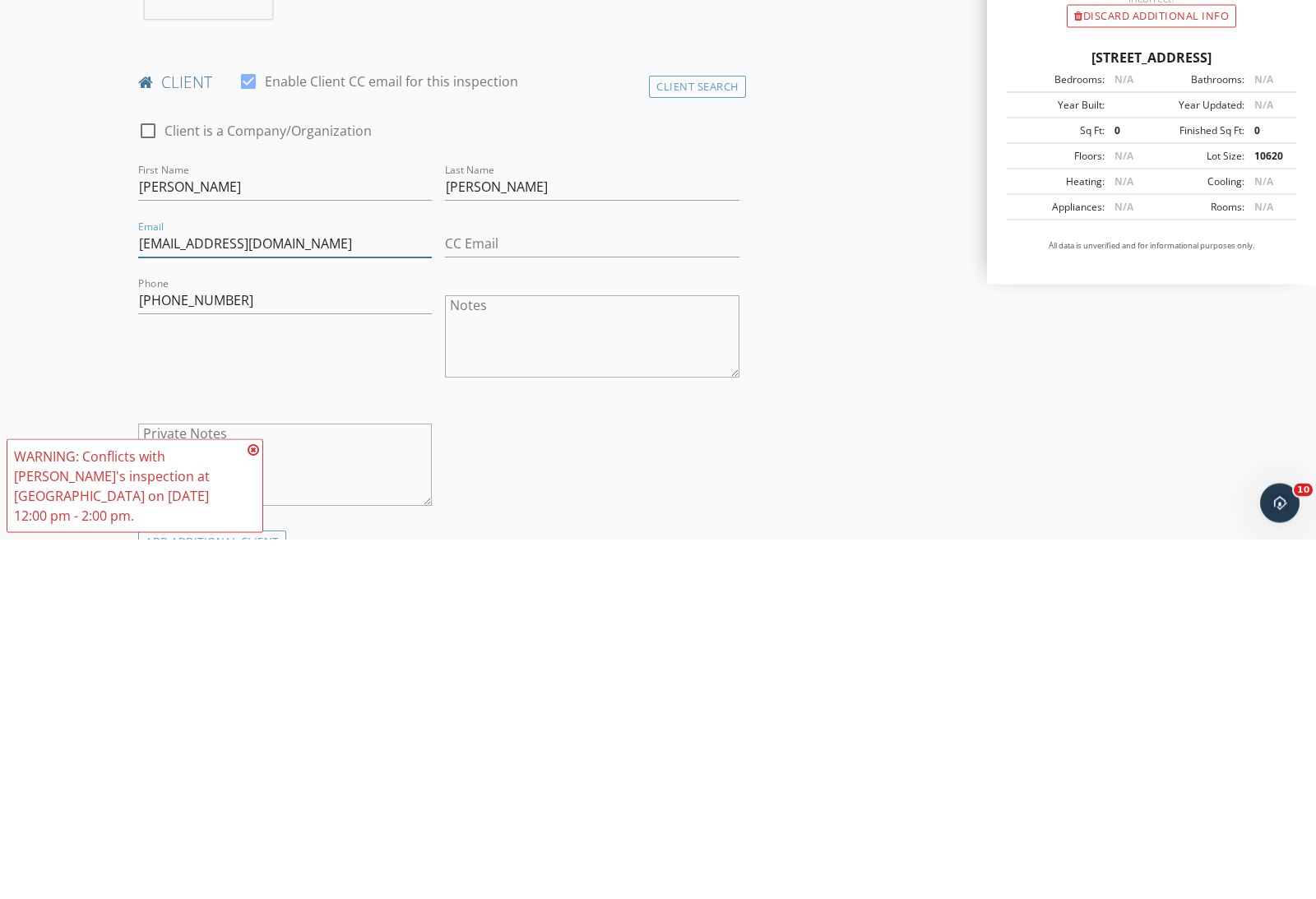
click at [242, 590] on input "[EMAIL_ADDRESS][DOMAIN_NAME]" at bounding box center [285, 604] width 294 height 28
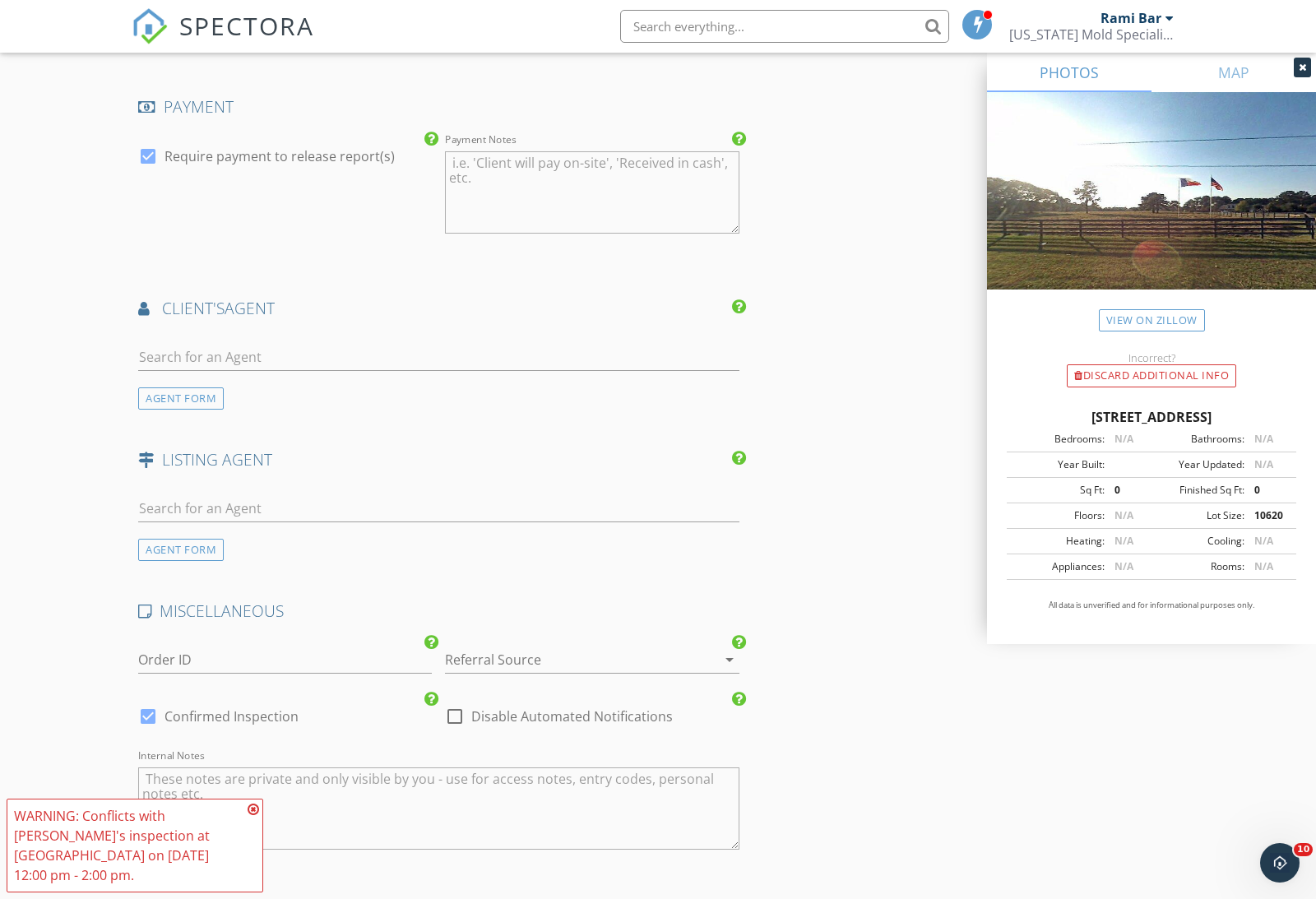
scroll to position [2162, 0]
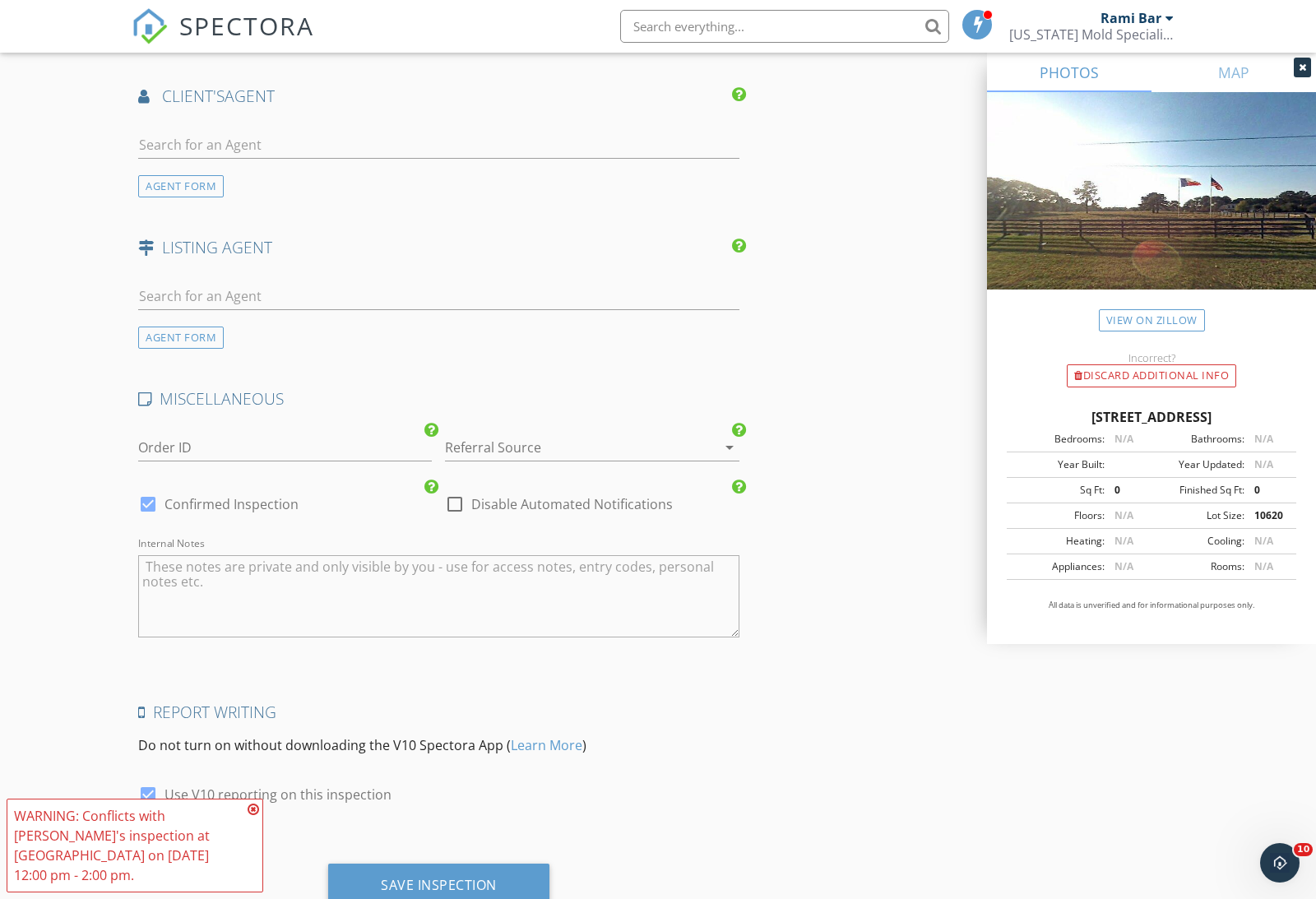
type input "[EMAIL_ADDRESS][DOMAIN_NAME]"
click at [388, 886] on div "Save Inspection" at bounding box center [438, 884] width 116 height 16
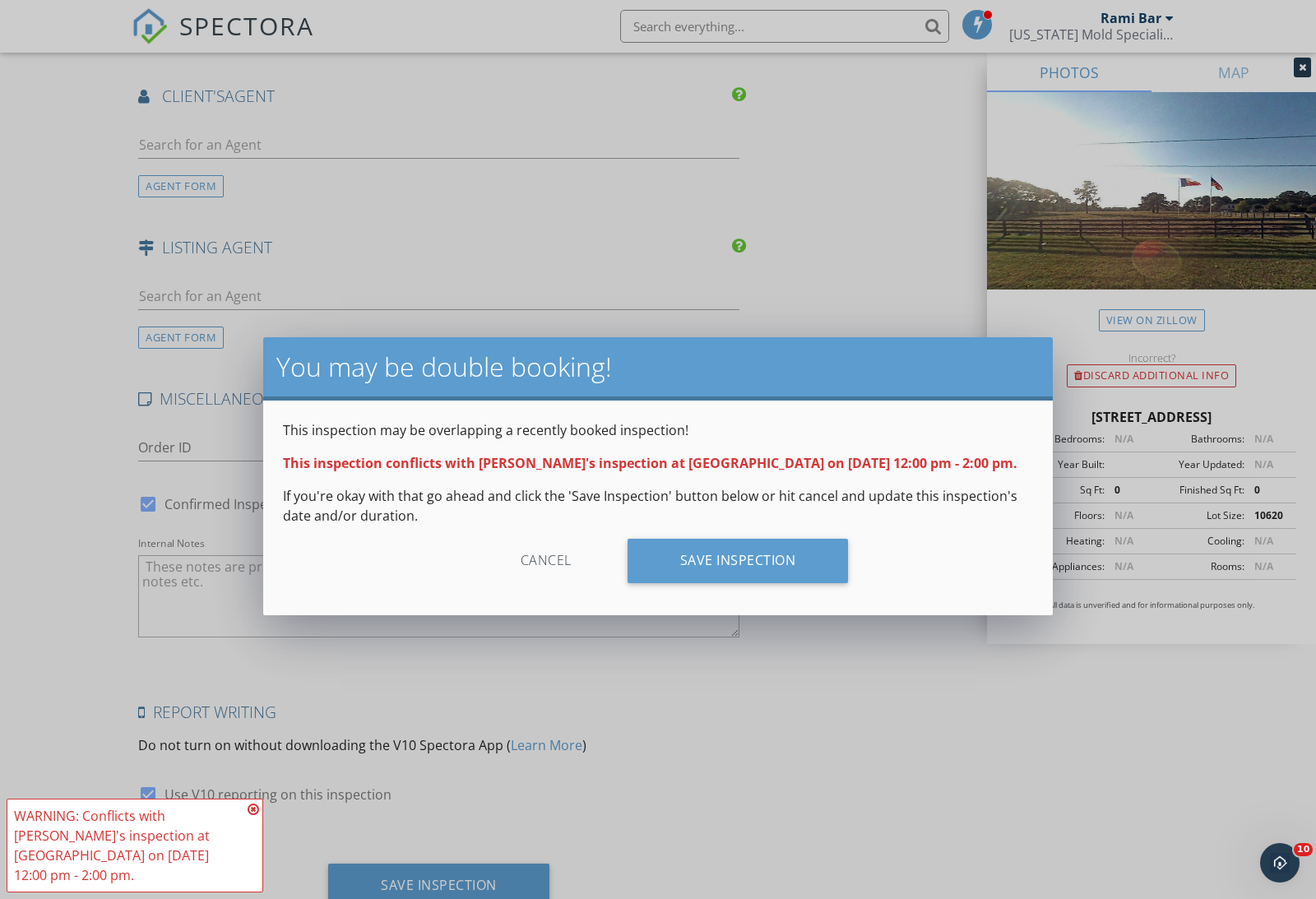
click at [778, 560] on div "Save Inspection" at bounding box center [738, 561] width 221 height 45
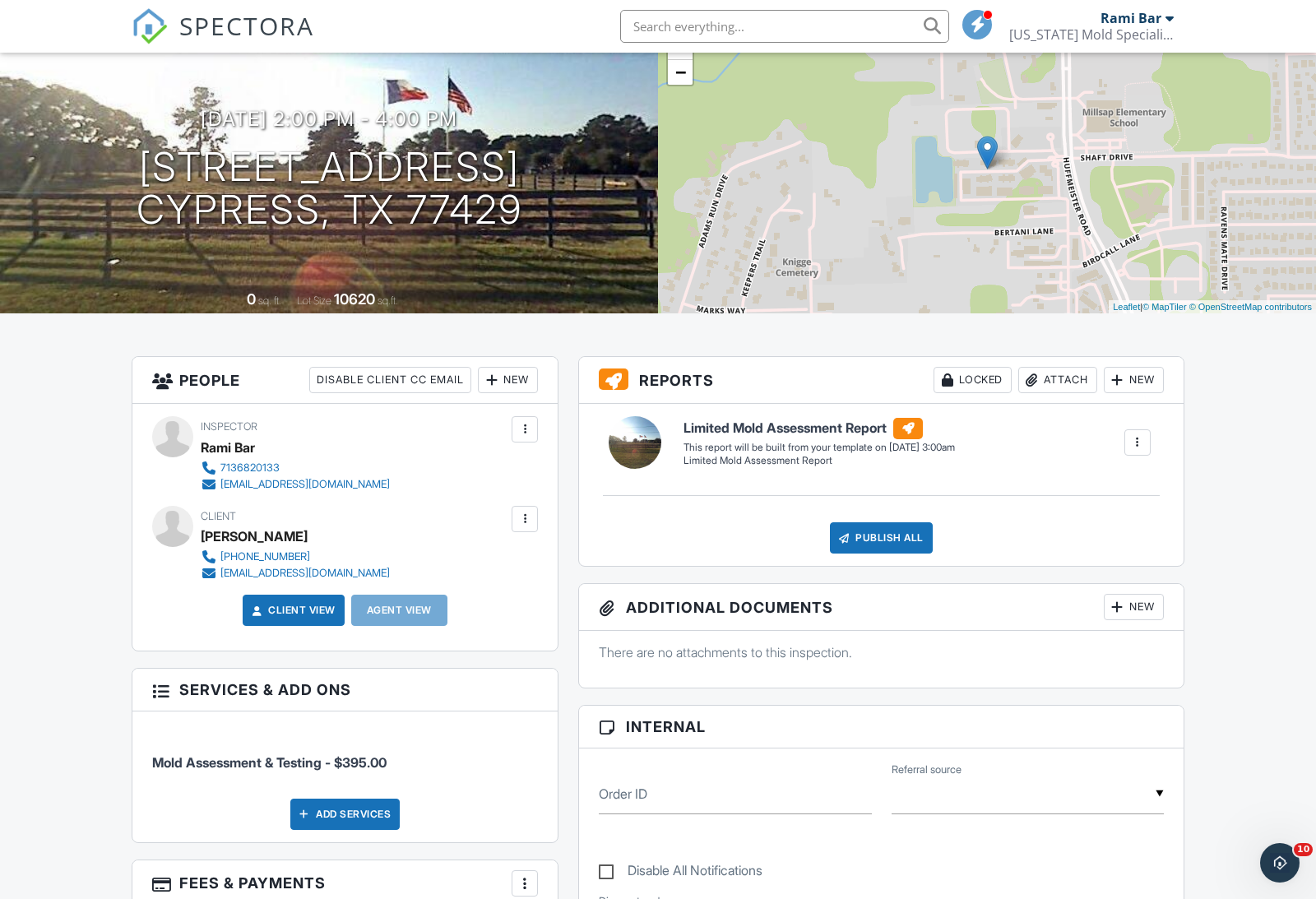
scroll to position [125, 0]
